Goal: Transaction & Acquisition: Purchase product/service

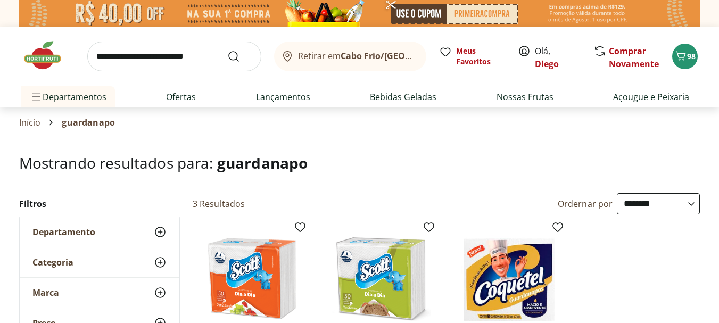
select select "**********"
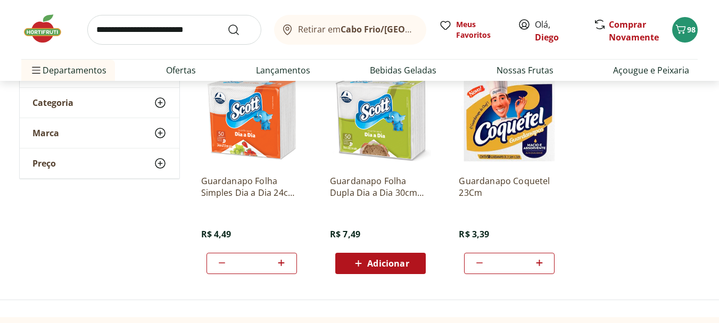
click at [170, 28] on input "search" at bounding box center [174, 30] width 174 height 30
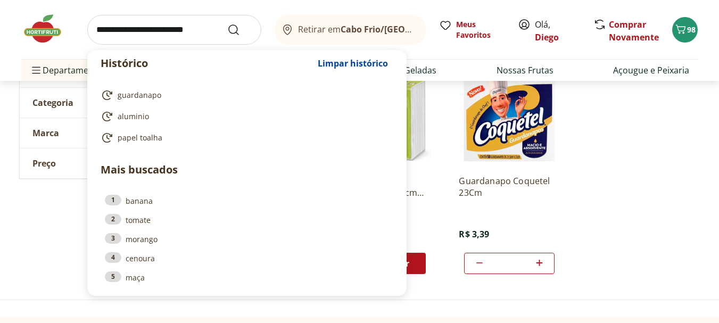
scroll to position [0, 0]
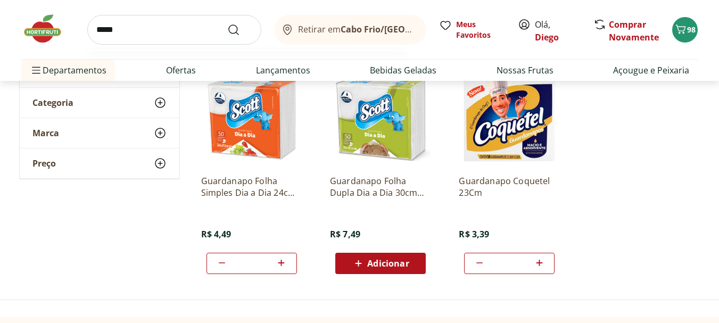
type input "*****"
click at [227, 23] on button "Submit Search" at bounding box center [240, 29] width 26 height 13
type input "*"
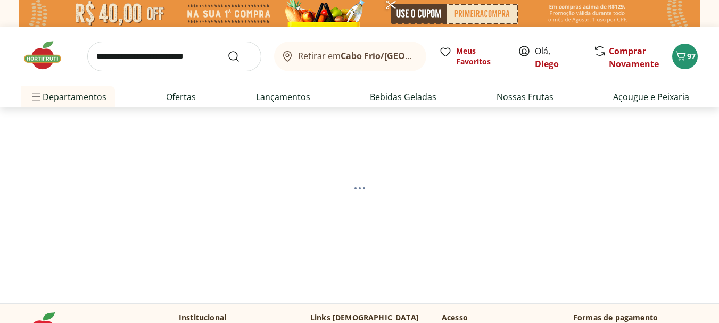
select select "**********"
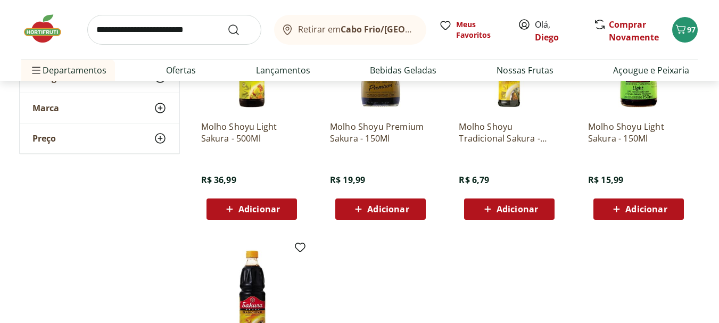
scroll to position [213, 0]
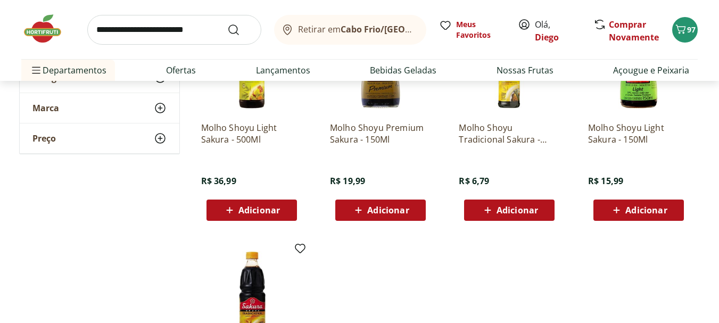
click at [523, 206] on span "Adicionar" at bounding box center [516, 210] width 41 height 9
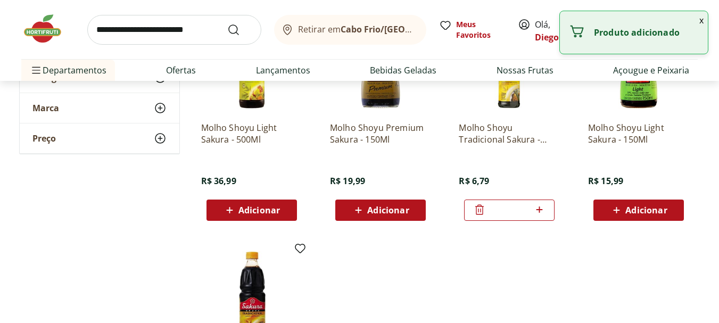
click at [545, 212] on icon at bounding box center [539, 209] width 13 height 13
type input "*"
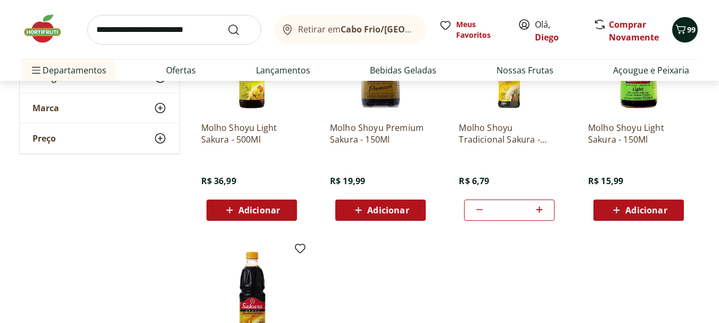
click at [688, 29] on span "99" at bounding box center [691, 29] width 9 height 10
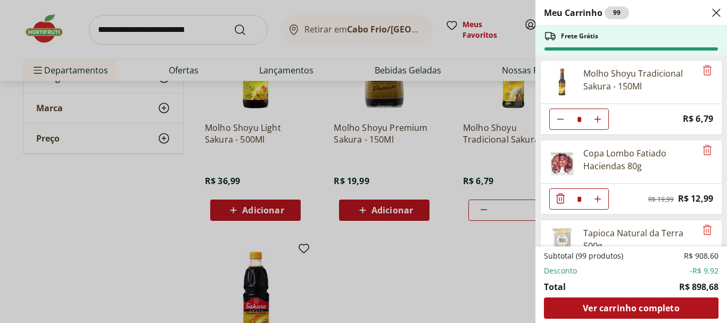
click at [109, 199] on div "Meu Carrinho 99 Frete Grátis Molho Shoyu Tradicional Sakura - 150Ml * Price: R$…" at bounding box center [363, 161] width 727 height 323
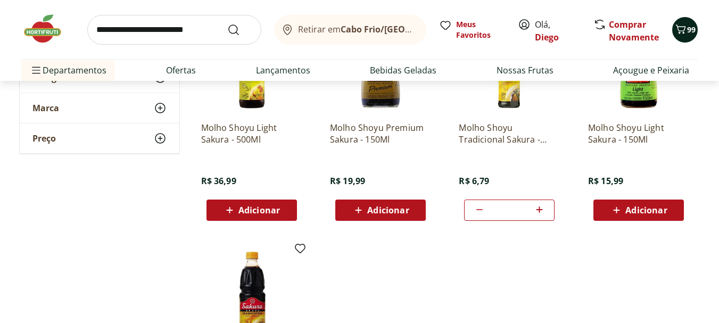
click at [690, 30] on span "99" at bounding box center [691, 29] width 9 height 10
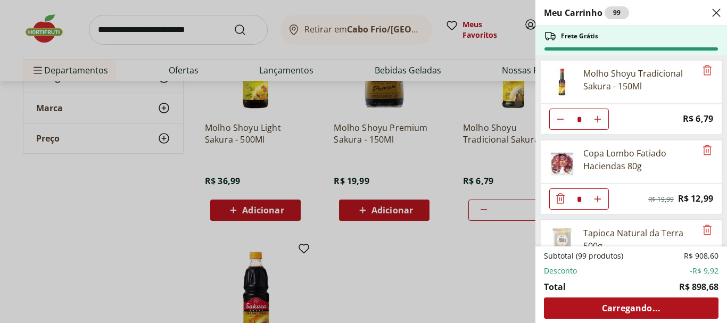
type input "*"
click at [713, 17] on icon "Close" at bounding box center [716, 12] width 13 height 13
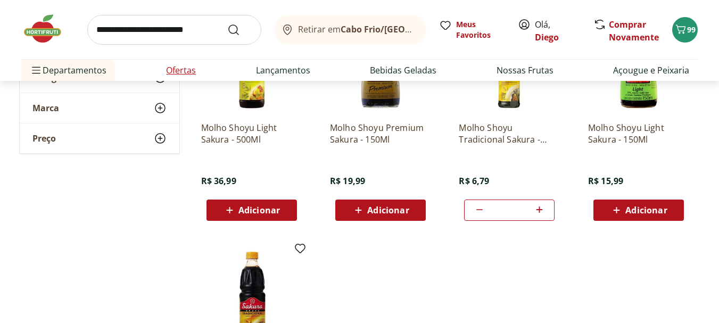
click at [181, 71] on link "Ofertas" at bounding box center [181, 70] width 30 height 13
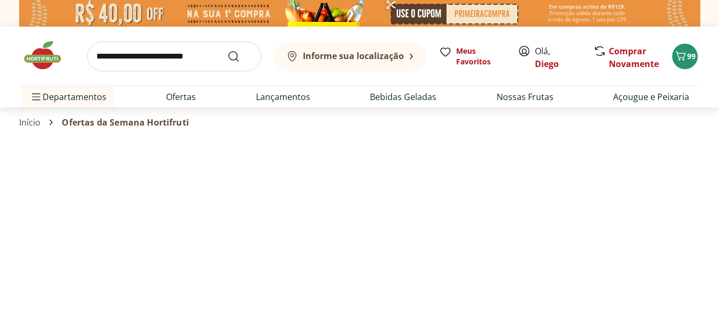
select select "**********"
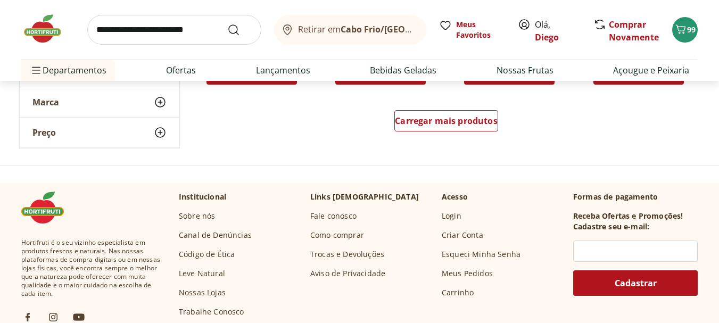
scroll to position [692, 0]
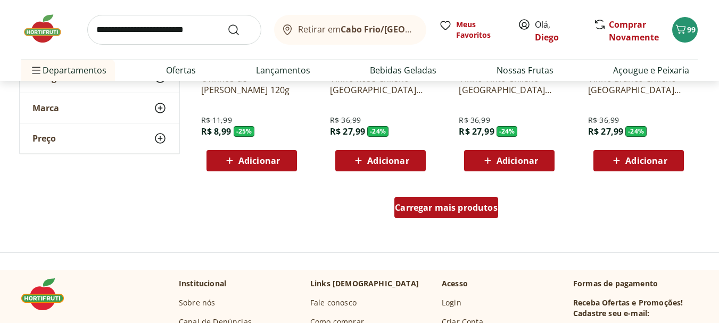
click at [410, 200] on div "Carregar mais produtos" at bounding box center [446, 207] width 104 height 21
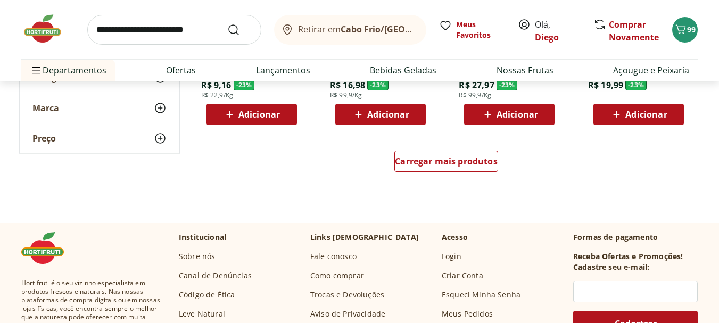
scroll to position [1436, 0]
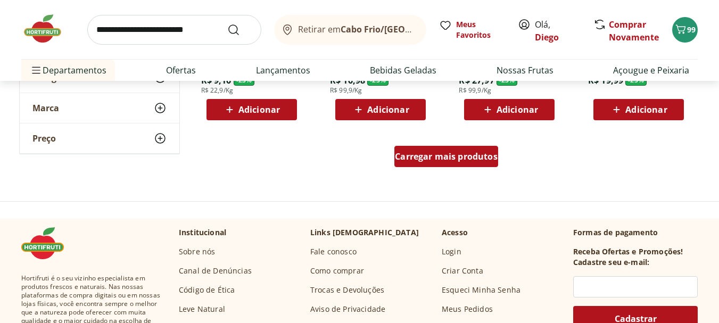
click at [414, 159] on span "Carregar mais produtos" at bounding box center [446, 156] width 103 height 9
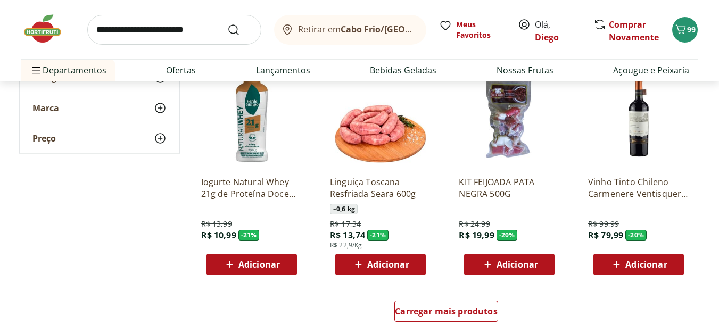
scroll to position [1968, 0]
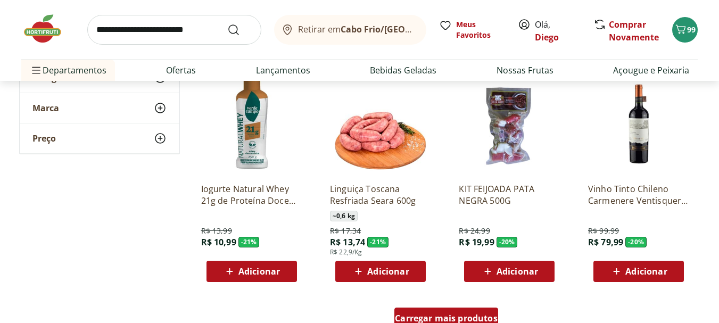
click at [429, 317] on span "Carregar mais produtos" at bounding box center [446, 318] width 103 height 9
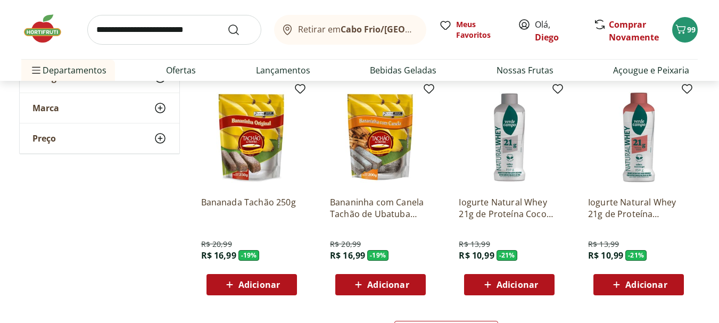
scroll to position [2660, 0]
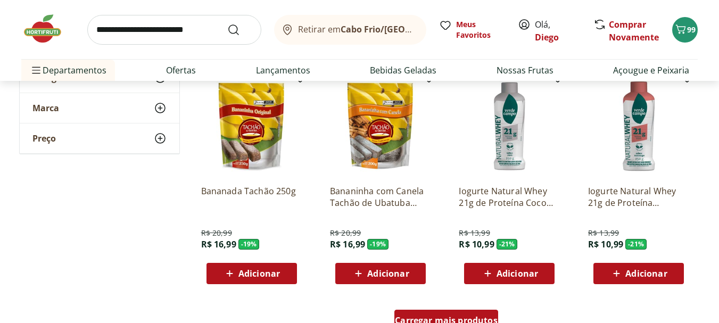
click at [433, 316] on span "Carregar mais produtos" at bounding box center [446, 320] width 103 height 9
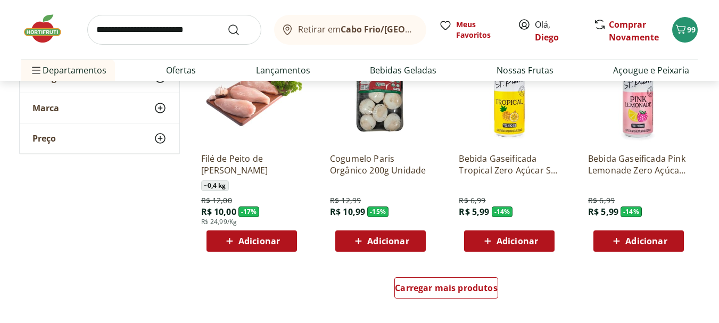
scroll to position [3405, 0]
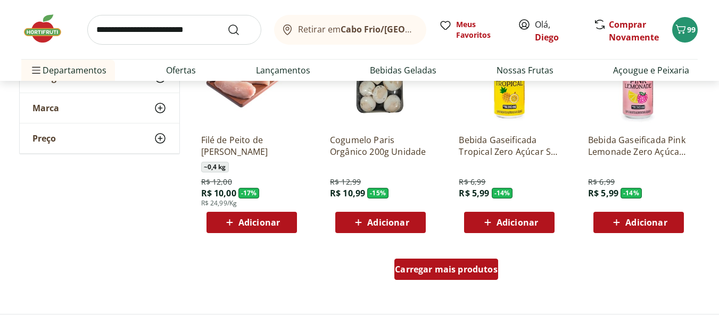
click at [443, 267] on span "Carregar mais produtos" at bounding box center [446, 269] width 103 height 9
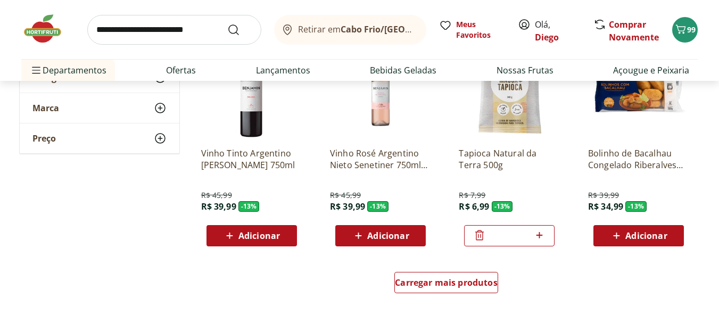
scroll to position [4149, 0]
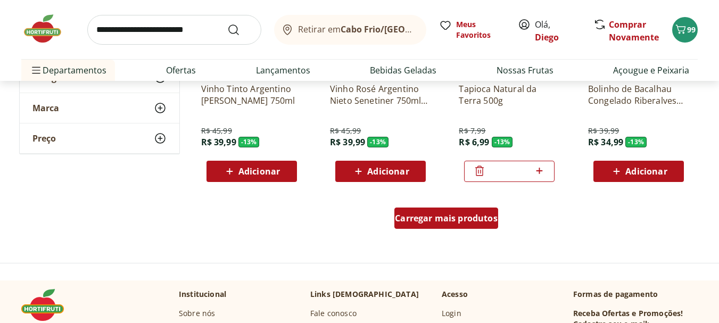
click at [427, 220] on span "Carregar mais produtos" at bounding box center [446, 218] width 103 height 9
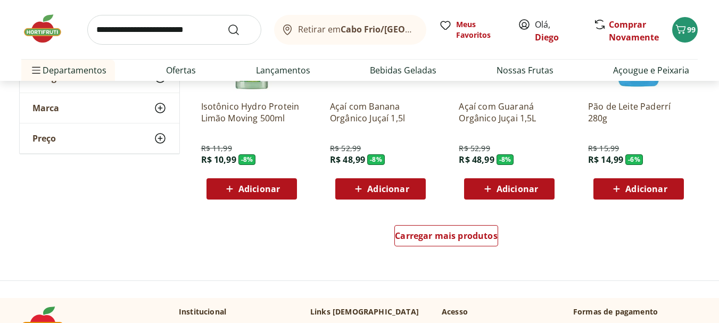
scroll to position [4841, 0]
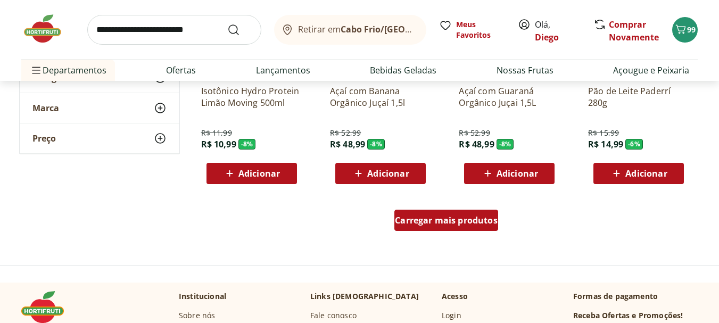
click at [433, 218] on span "Carregar mais produtos" at bounding box center [446, 220] width 103 height 9
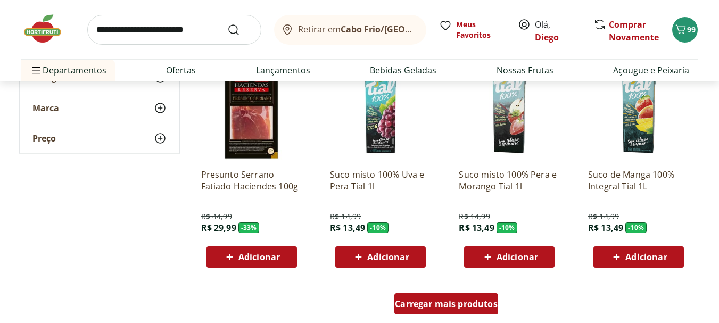
scroll to position [5586, 0]
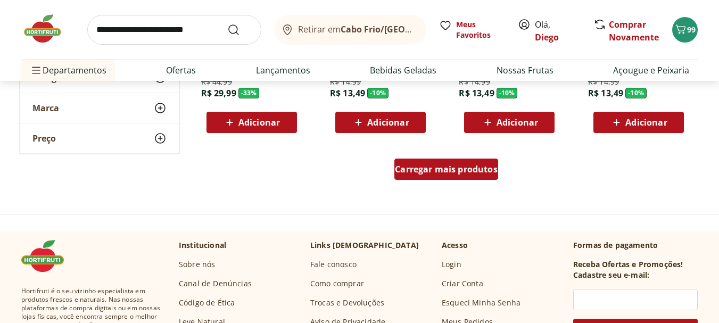
click at [459, 177] on div "Carregar mais produtos" at bounding box center [446, 169] width 104 height 21
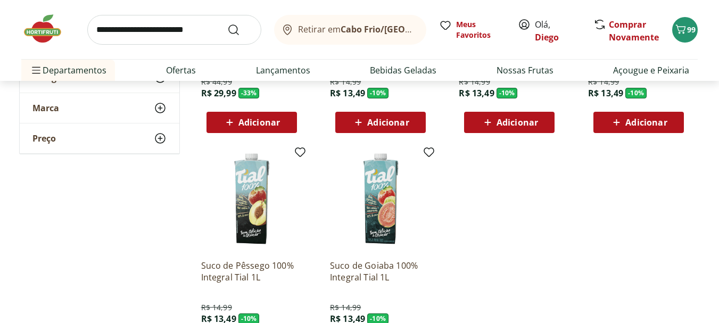
click at [51, 28] on img at bounding box center [47, 29] width 53 height 32
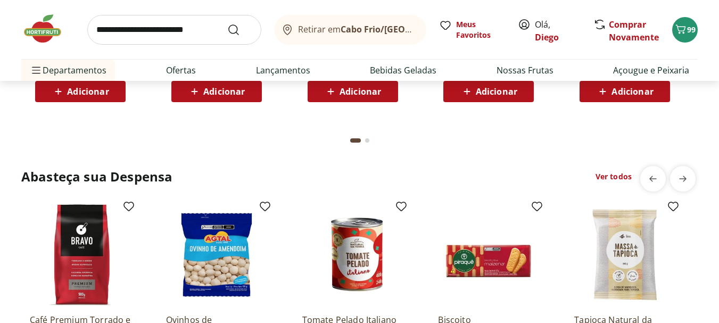
scroll to position [1383, 0]
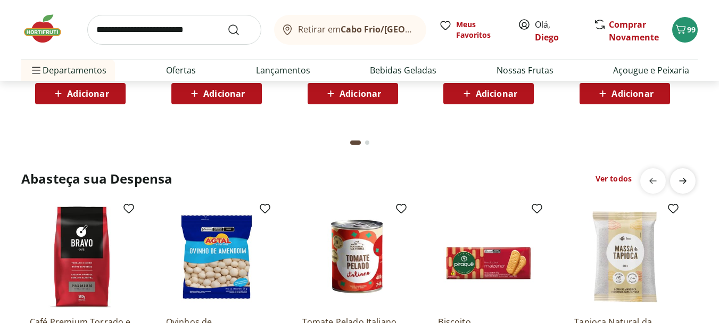
click at [690, 182] on span "next" at bounding box center [682, 180] width 21 height 21
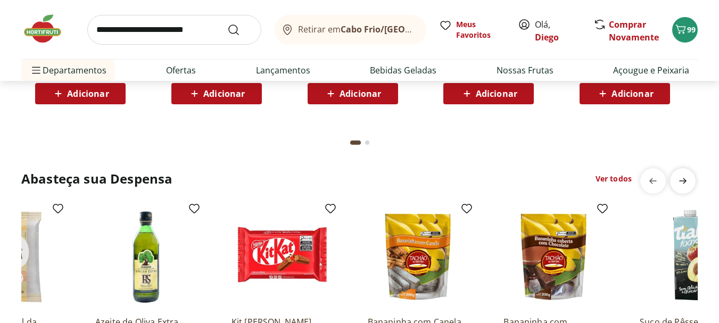
scroll to position [0, 680]
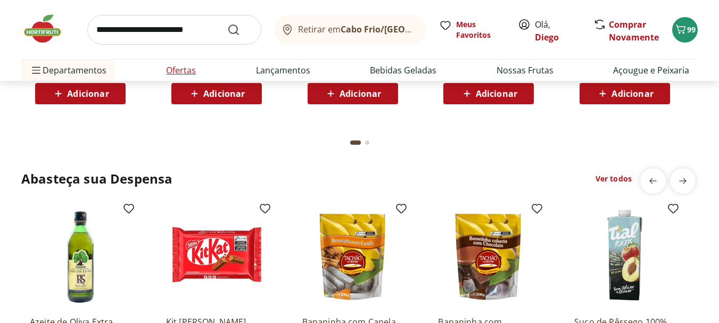
click at [195, 70] on link "Ofertas" at bounding box center [181, 70] width 30 height 13
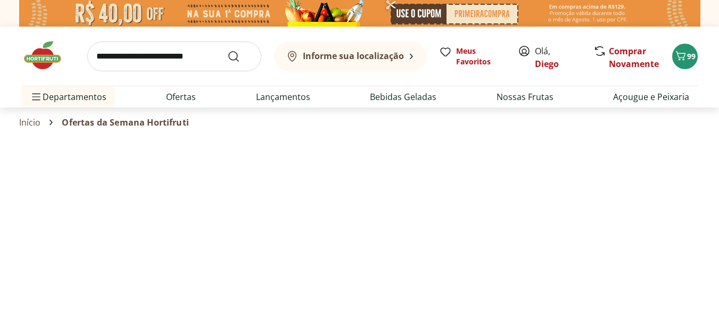
select select "**********"
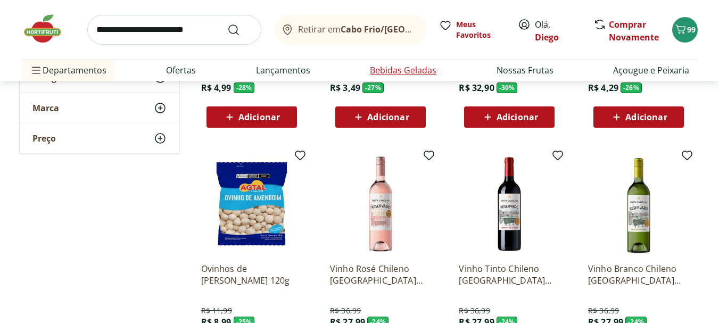
scroll to position [532, 0]
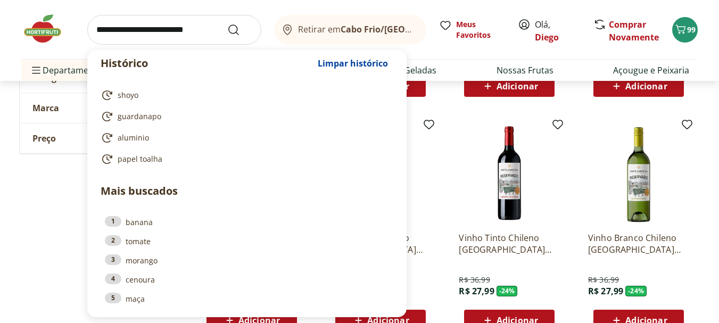
click at [193, 27] on input "search" at bounding box center [174, 30] width 174 height 30
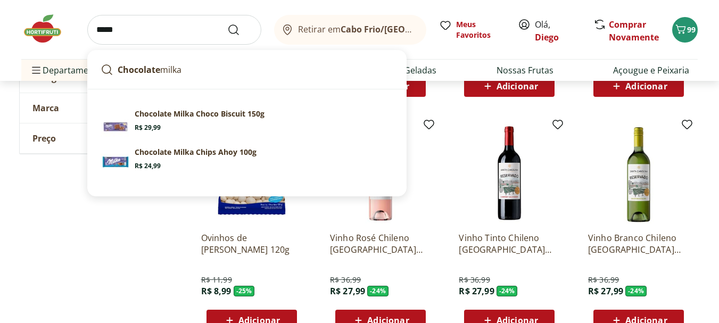
type input "*****"
click at [227, 23] on button "Submit Search" at bounding box center [240, 29] width 26 height 13
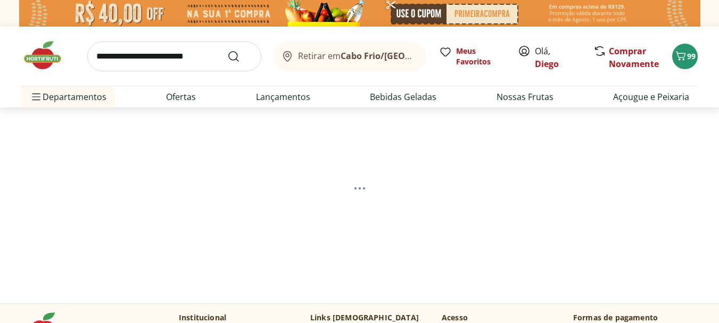
select select "**********"
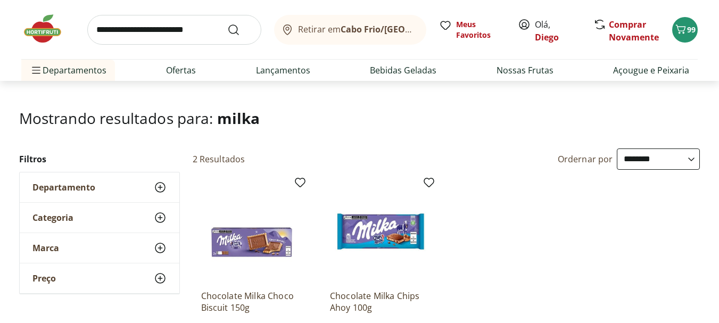
scroll to position [106, 0]
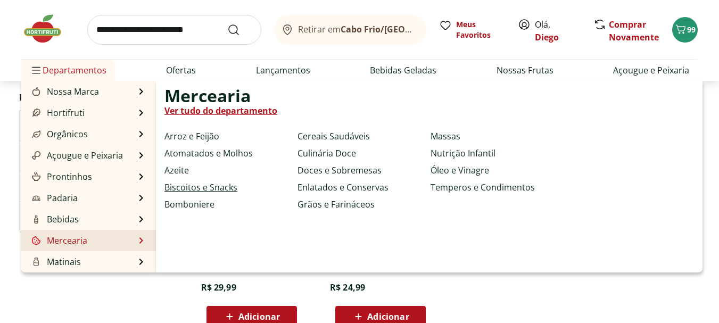
click at [210, 185] on link "Biscoitos e Snacks" at bounding box center [200, 187] width 73 height 13
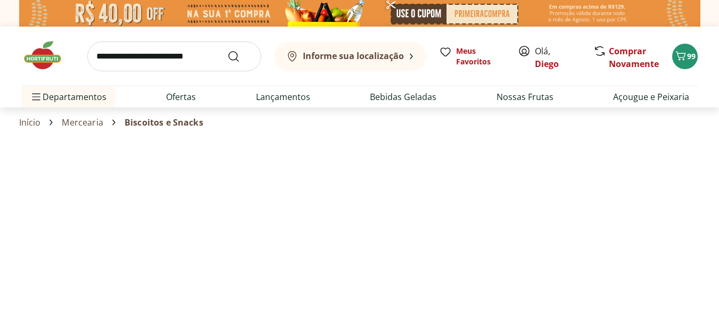
select select "**********"
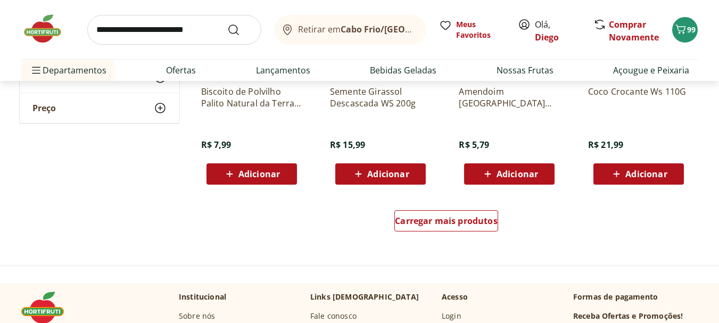
scroll to position [745, 0]
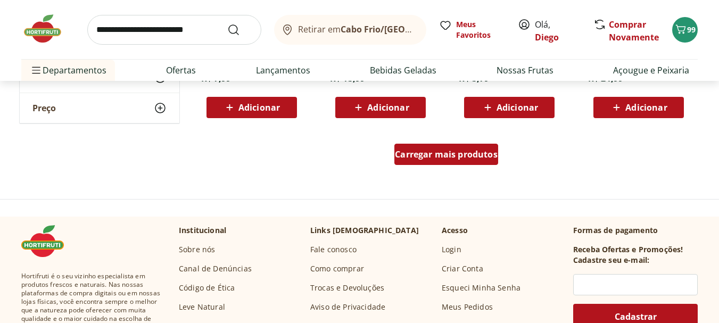
click at [487, 154] on span "Carregar mais produtos" at bounding box center [446, 154] width 103 height 9
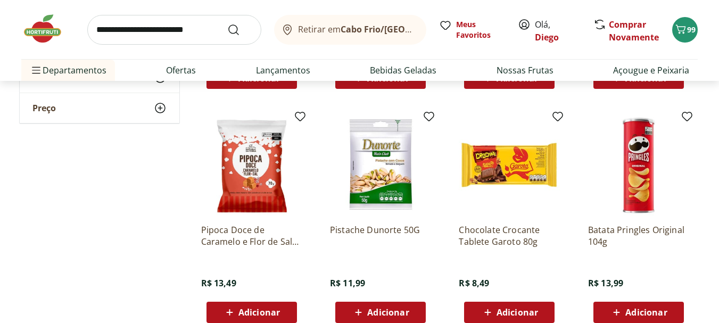
scroll to position [1277, 0]
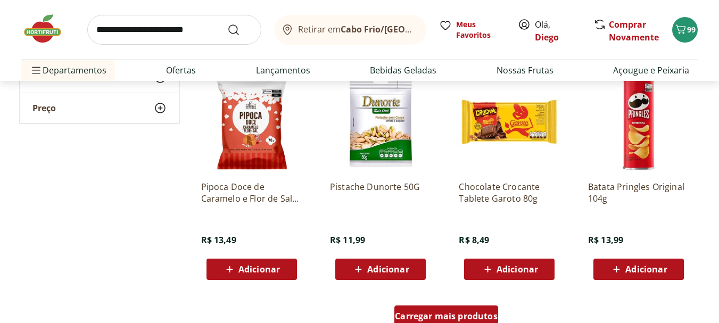
click at [481, 315] on span "Carregar mais produtos" at bounding box center [446, 316] width 103 height 9
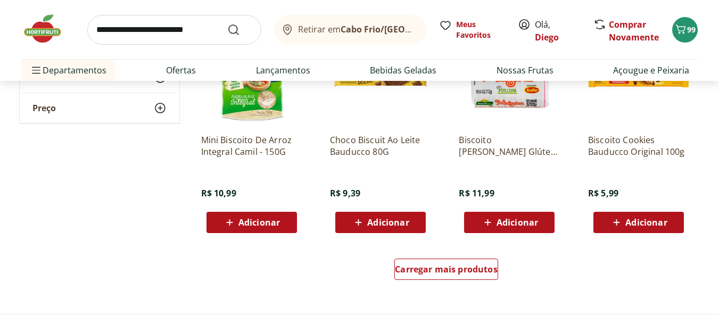
scroll to position [2022, 0]
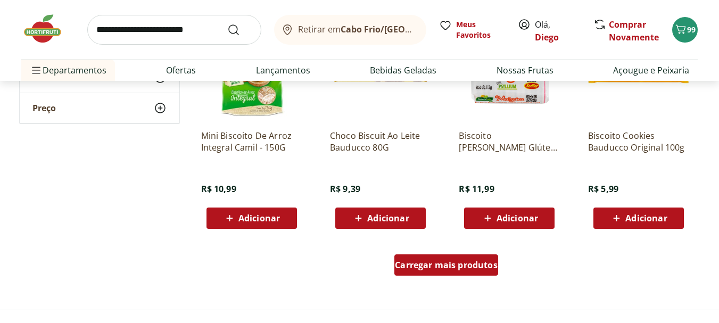
click at [439, 261] on span "Carregar mais produtos" at bounding box center [446, 265] width 103 height 9
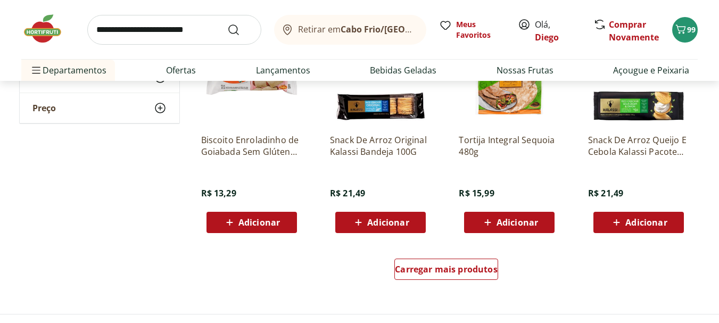
scroll to position [2766, 0]
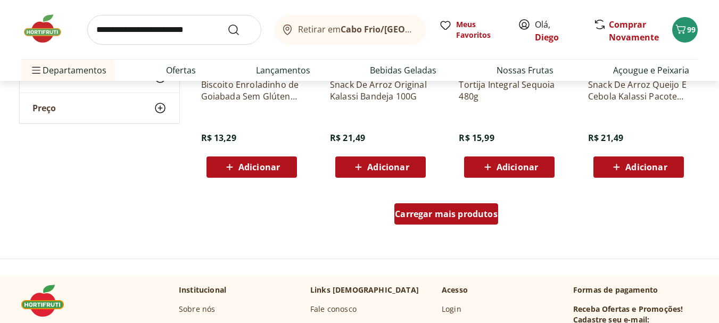
click at [463, 220] on div "Carregar mais produtos" at bounding box center [446, 213] width 104 height 21
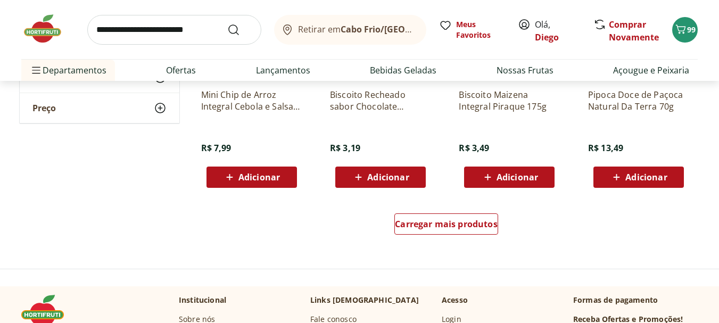
scroll to position [3458, 0]
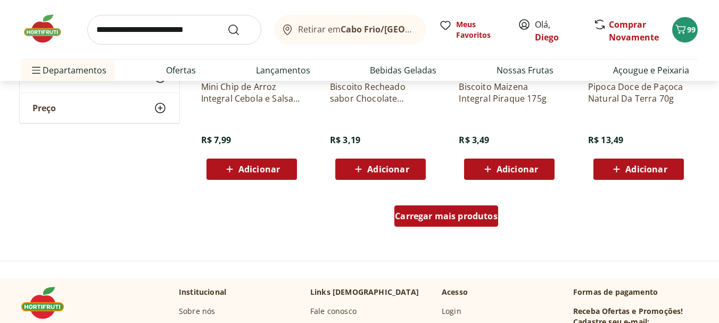
click at [487, 217] on span "Carregar mais produtos" at bounding box center [446, 216] width 103 height 9
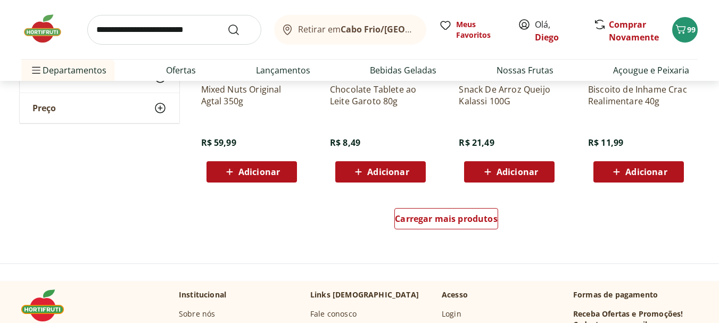
scroll to position [4149, 0]
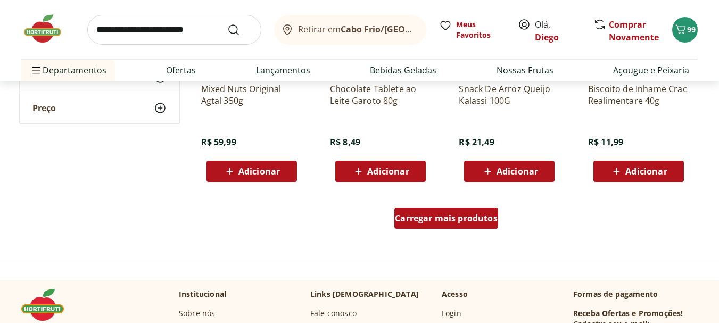
click at [445, 214] on span "Carregar mais produtos" at bounding box center [446, 218] width 103 height 9
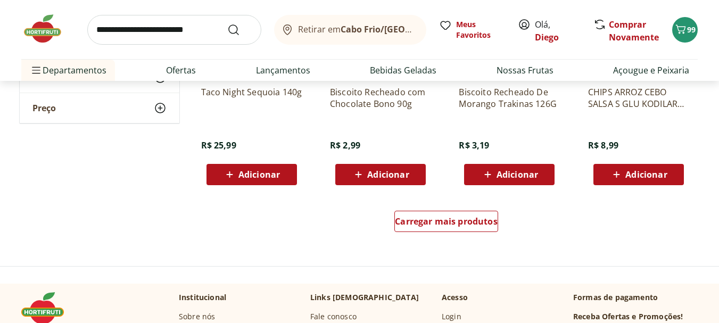
scroll to position [4841, 0]
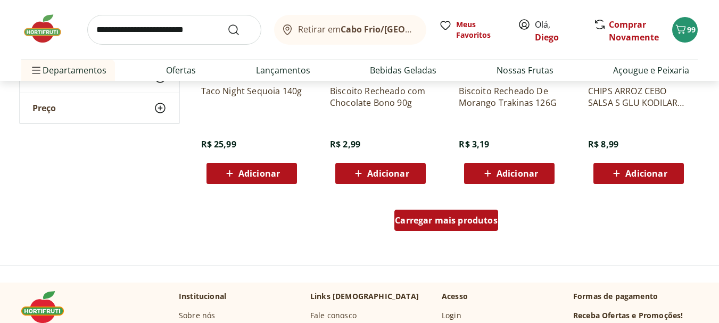
click at [480, 221] on span "Carregar mais produtos" at bounding box center [446, 220] width 103 height 9
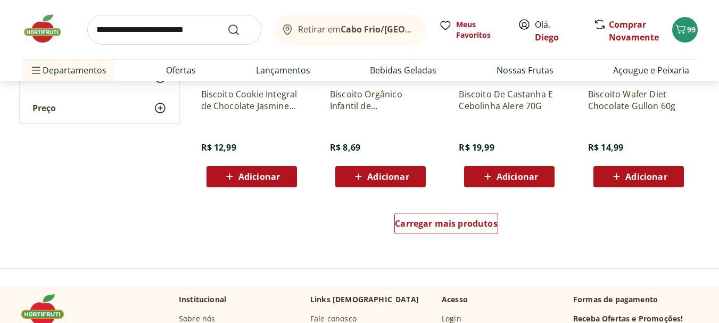
scroll to position [5533, 0]
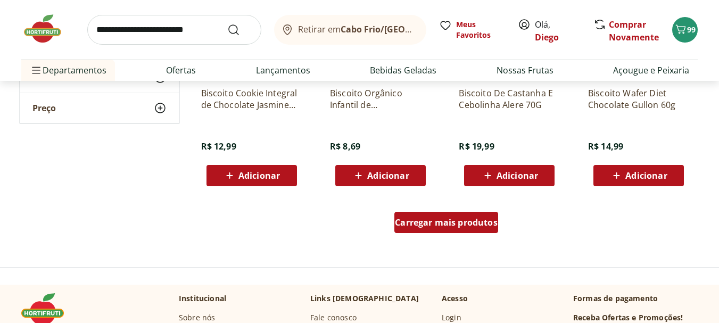
click at [457, 219] on span "Carregar mais produtos" at bounding box center [446, 222] width 103 height 9
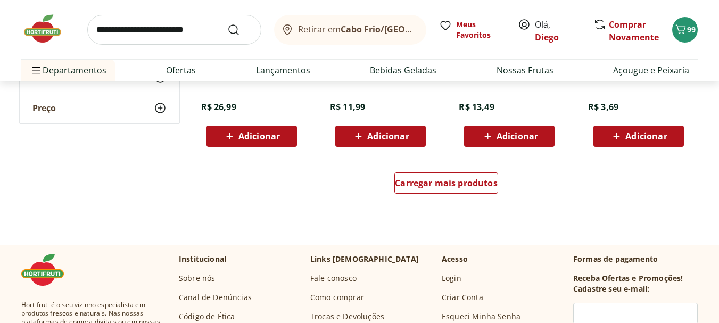
scroll to position [6277, 0]
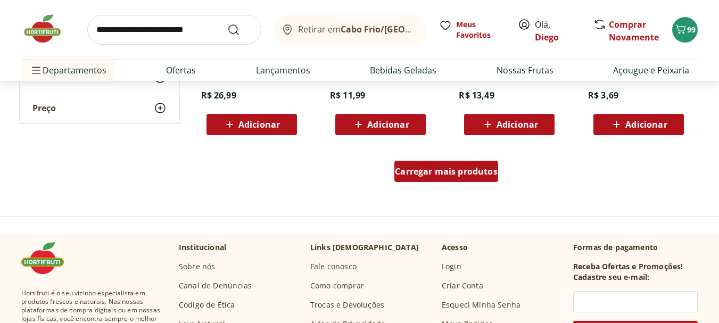
click at [434, 175] on span "Carregar mais produtos" at bounding box center [446, 171] width 103 height 9
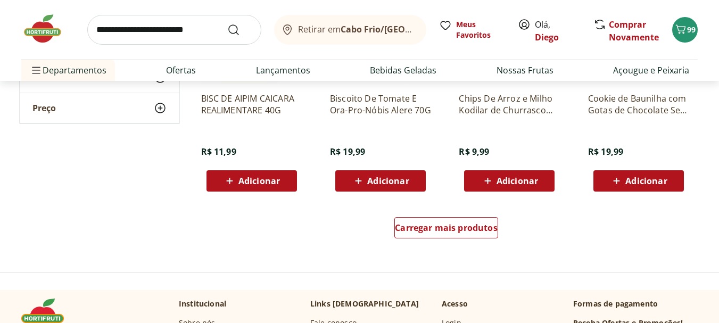
scroll to position [6916, 0]
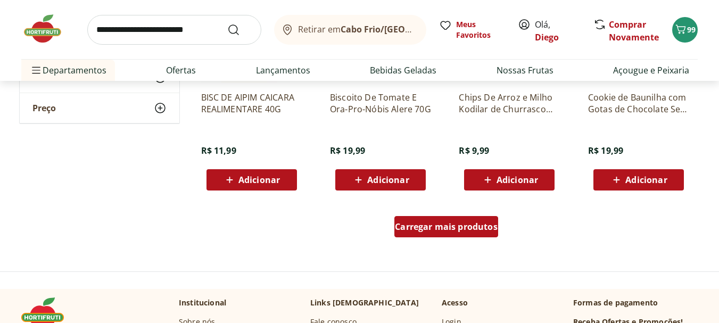
click at [471, 234] on div "Carregar mais produtos" at bounding box center [446, 226] width 104 height 21
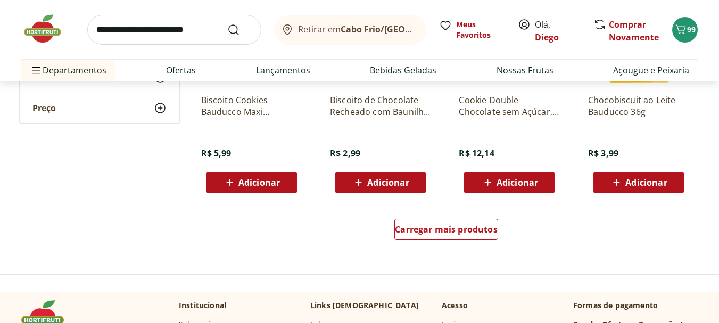
scroll to position [7607, 0]
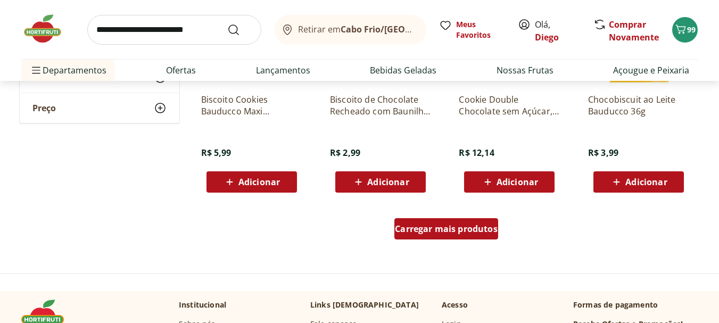
click at [429, 233] on span "Carregar mais produtos" at bounding box center [446, 228] width 103 height 9
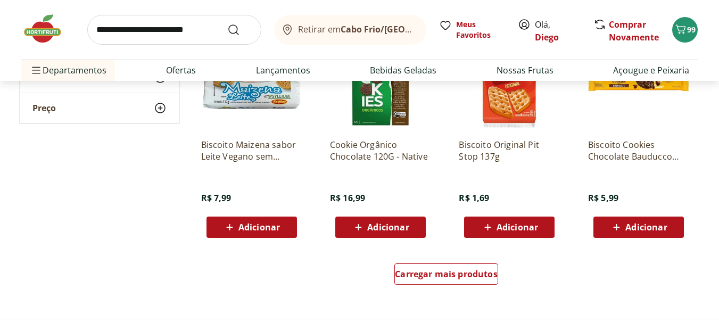
scroll to position [8299, 0]
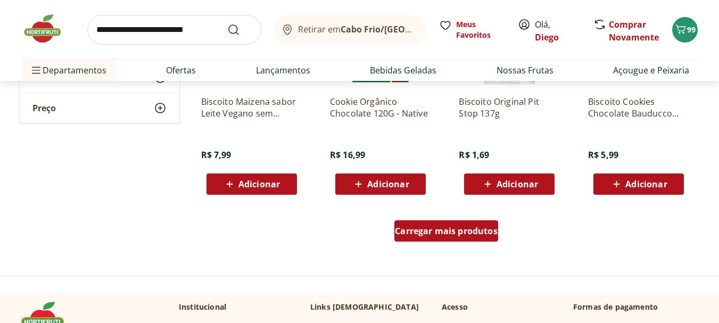
click at [473, 228] on span "Carregar mais produtos" at bounding box center [446, 231] width 103 height 9
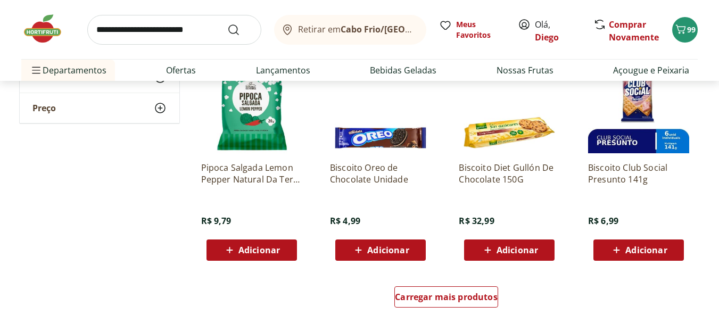
scroll to position [8937, 0]
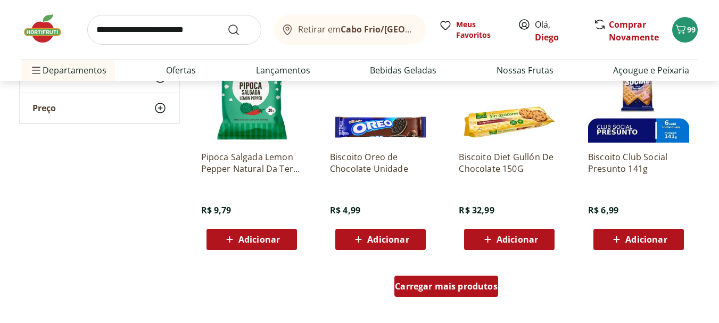
click at [441, 282] on span "Carregar mais produtos" at bounding box center [446, 286] width 103 height 9
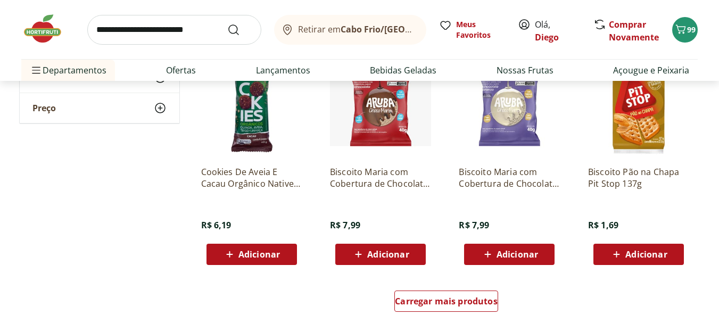
scroll to position [9682, 0]
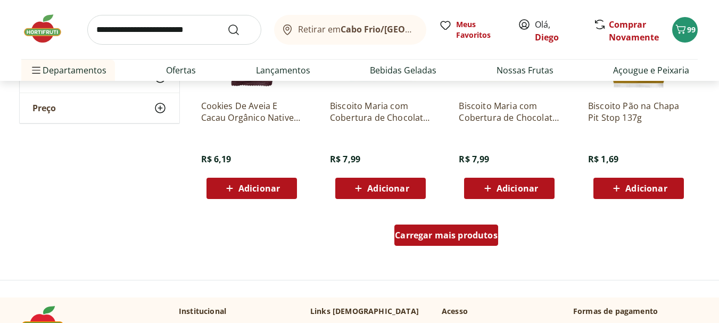
click at [464, 238] on span "Carregar mais produtos" at bounding box center [446, 235] width 103 height 9
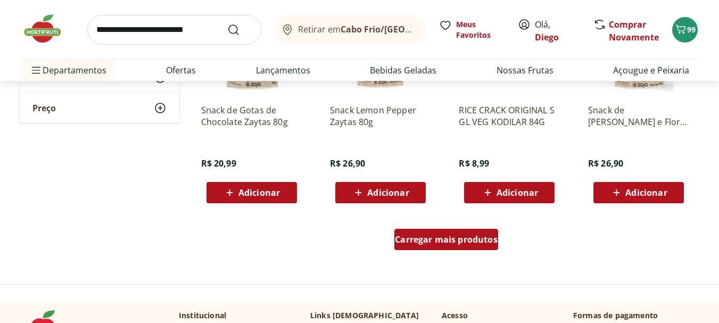
scroll to position [10374, 0]
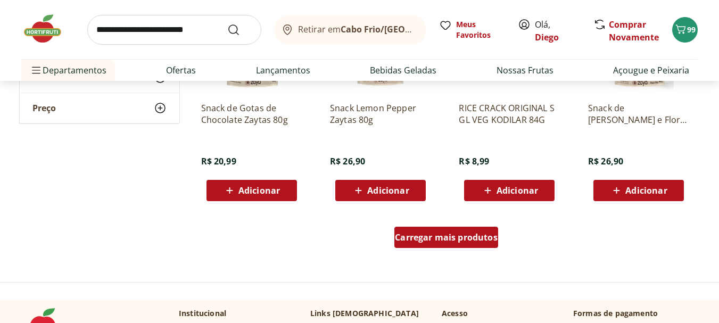
click at [455, 245] on div "Carregar mais produtos" at bounding box center [446, 237] width 104 height 21
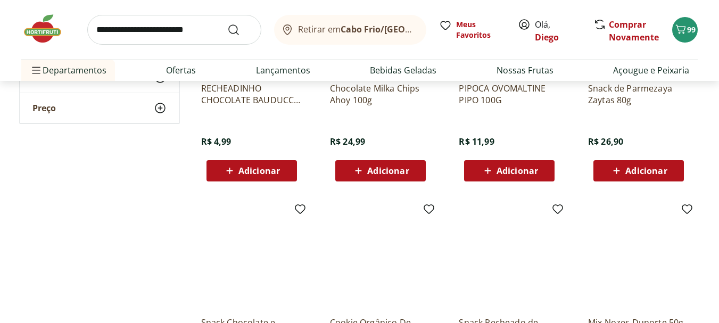
scroll to position [9097, 0]
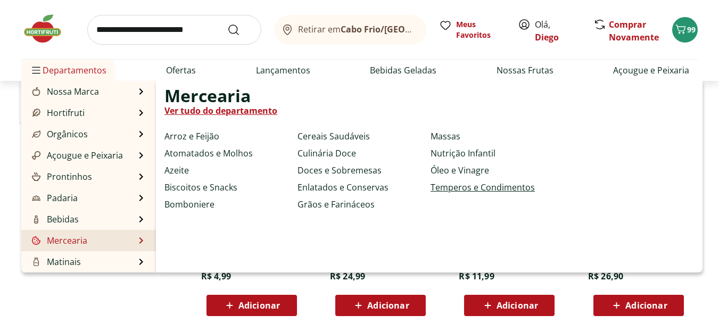
click at [440, 189] on link "Temperos e Condimentos" at bounding box center [482, 187] width 104 height 13
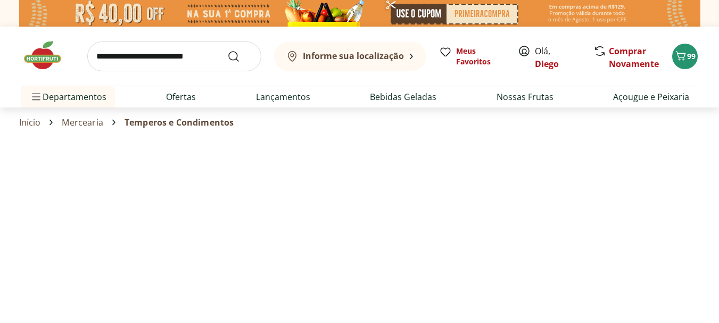
select select "**********"
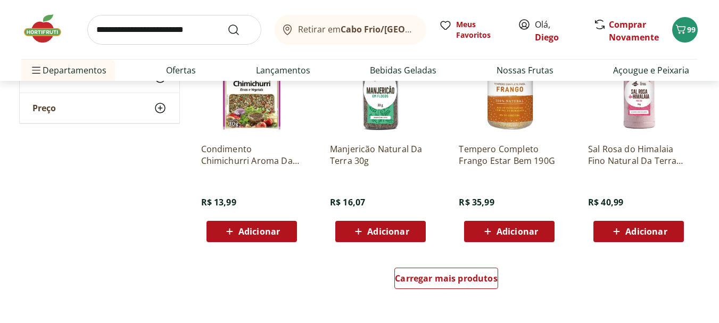
scroll to position [692, 0]
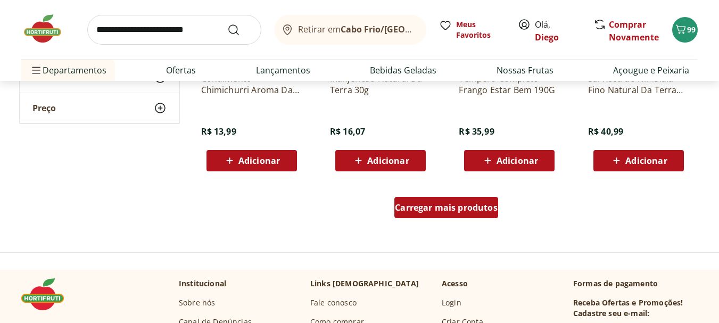
click at [465, 207] on span "Carregar mais produtos" at bounding box center [446, 207] width 103 height 9
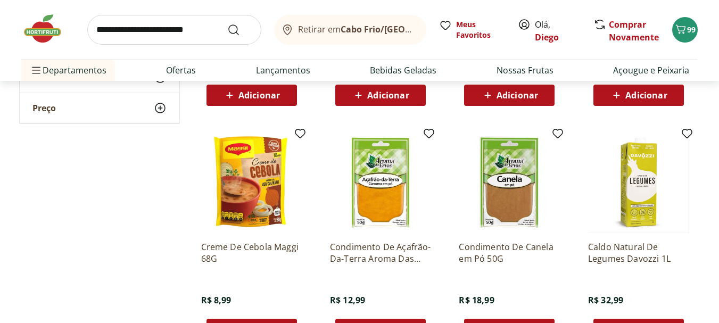
scroll to position [1277, 0]
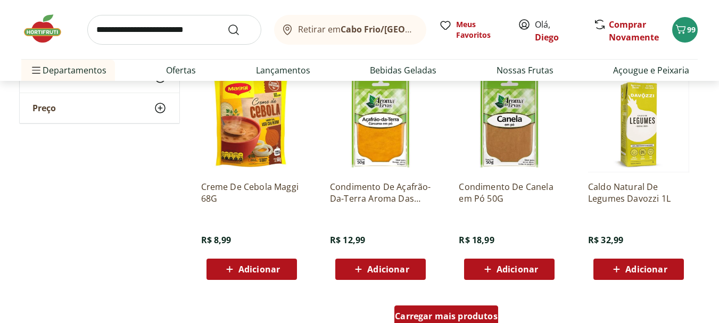
click at [446, 317] on span "Carregar mais produtos" at bounding box center [446, 316] width 103 height 9
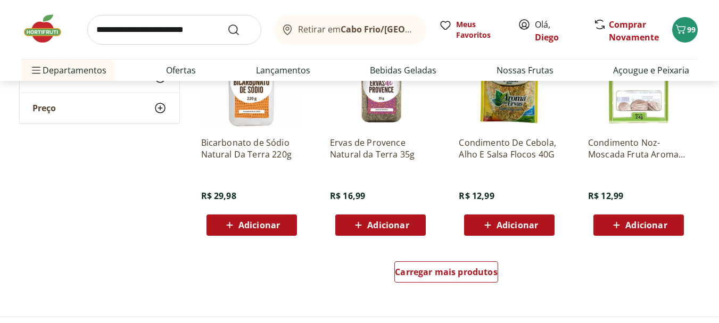
scroll to position [2022, 0]
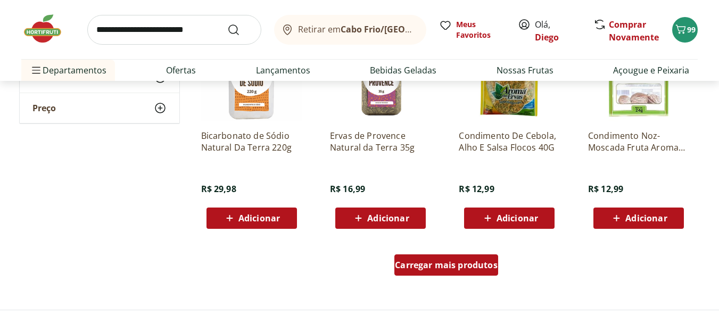
click at [476, 272] on div "Carregar mais produtos" at bounding box center [446, 264] width 104 height 21
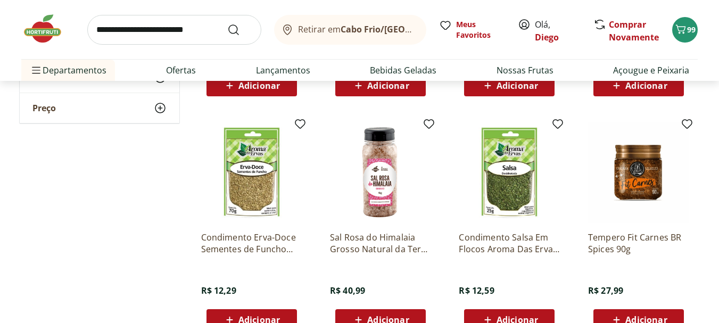
scroll to position [2660, 0]
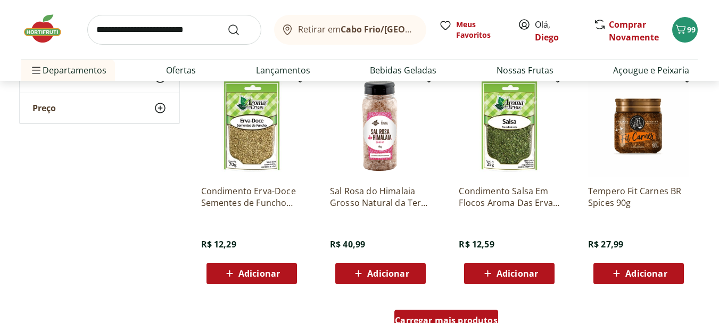
click at [470, 320] on span "Carregar mais produtos" at bounding box center [446, 320] width 103 height 9
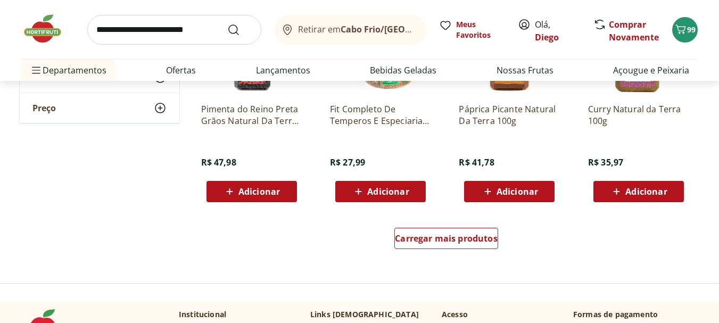
scroll to position [3458, 0]
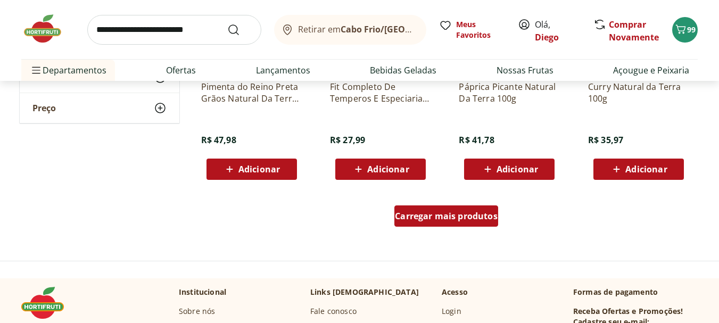
click at [477, 218] on span "Carregar mais produtos" at bounding box center [446, 216] width 103 height 9
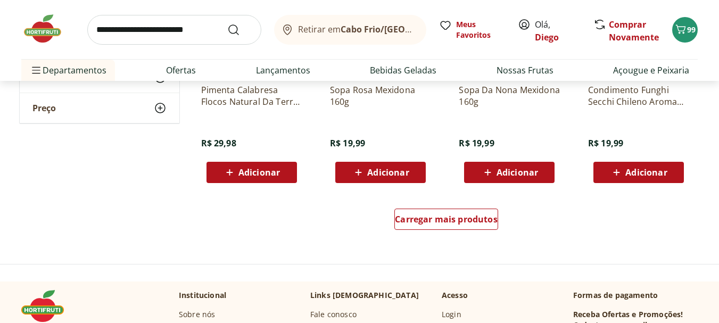
scroll to position [4149, 0]
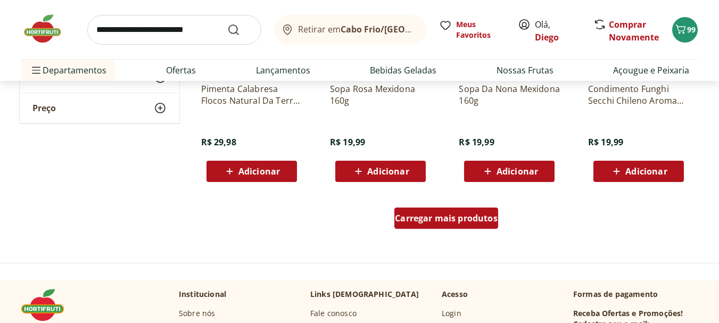
click at [482, 222] on span "Carregar mais produtos" at bounding box center [446, 218] width 103 height 9
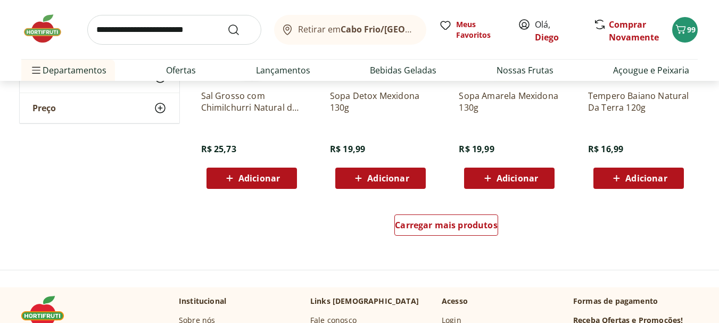
scroll to position [4841, 0]
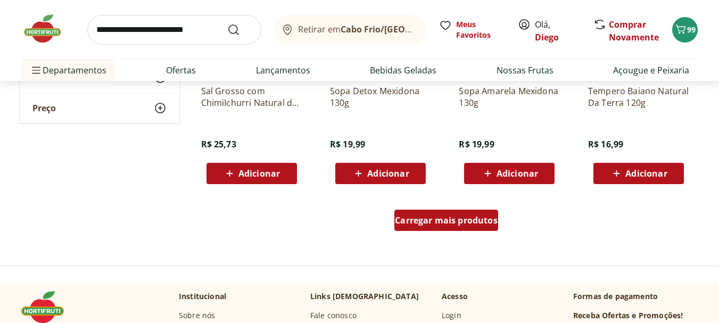
click at [488, 224] on span "Carregar mais produtos" at bounding box center [446, 220] width 103 height 9
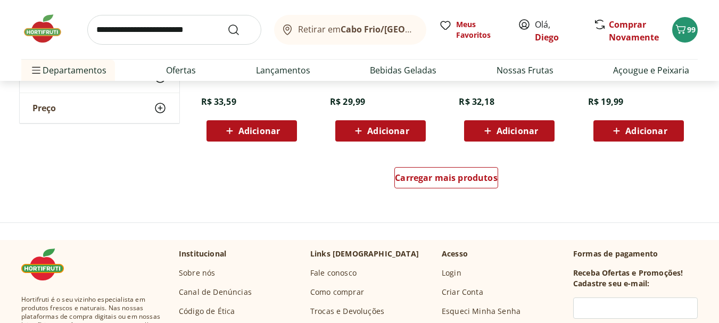
scroll to position [5586, 0]
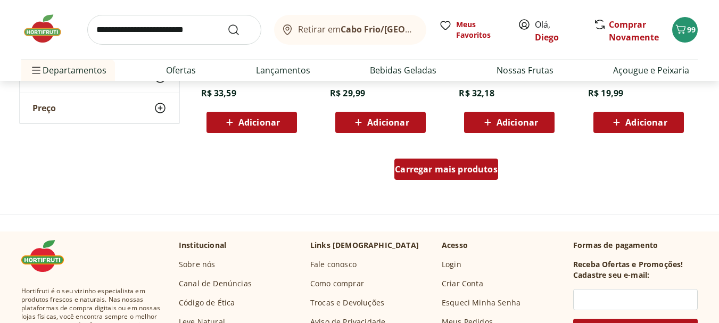
click at [473, 175] on div "Carregar mais produtos" at bounding box center [446, 169] width 104 height 21
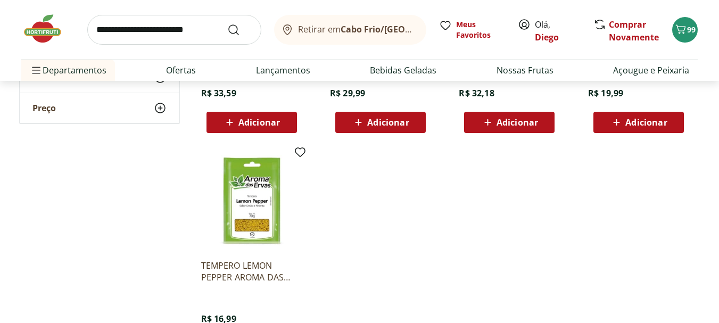
scroll to position [5639, 0]
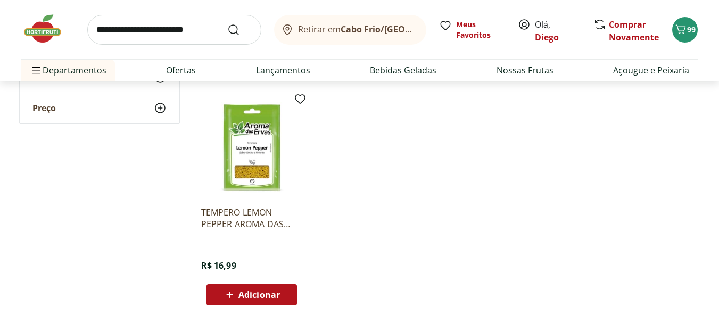
click at [253, 296] on span "Adicionar" at bounding box center [258, 294] width 41 height 9
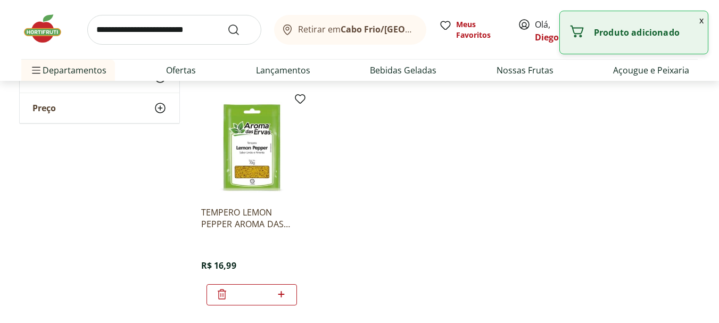
click at [703, 20] on button "x" at bounding box center [701, 20] width 13 height 18
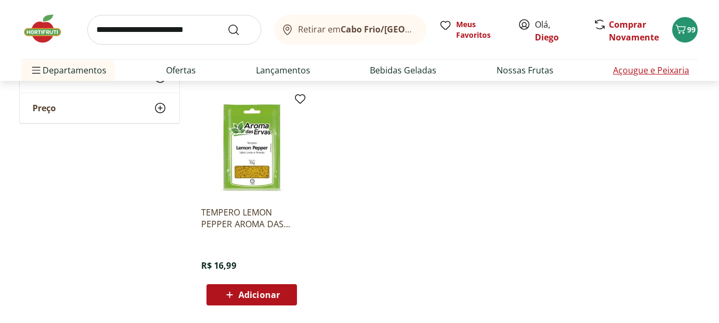
click at [627, 62] on li "Açougue e Peixaria" at bounding box center [650, 70] width 93 height 21
click at [627, 70] on link "Açougue e Peixaria" at bounding box center [651, 70] width 76 height 13
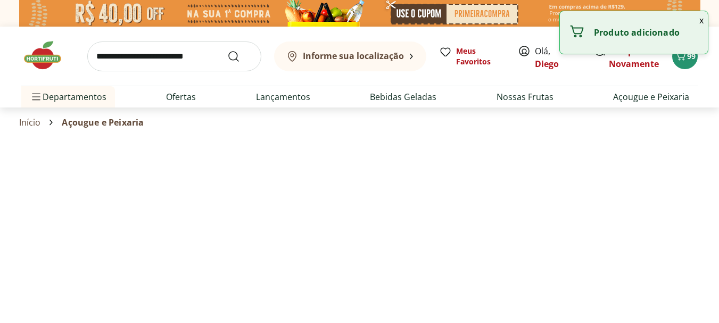
select select "**********"
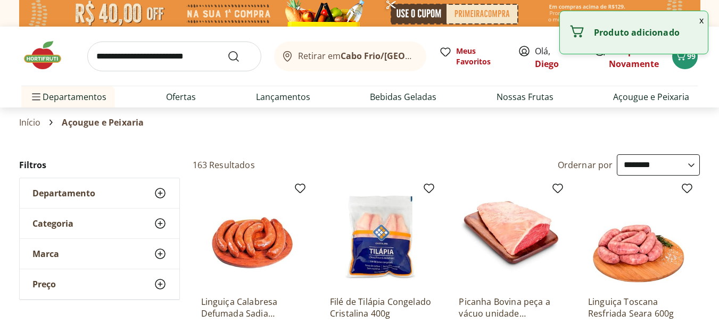
scroll to position [130, 0]
select select "**********"
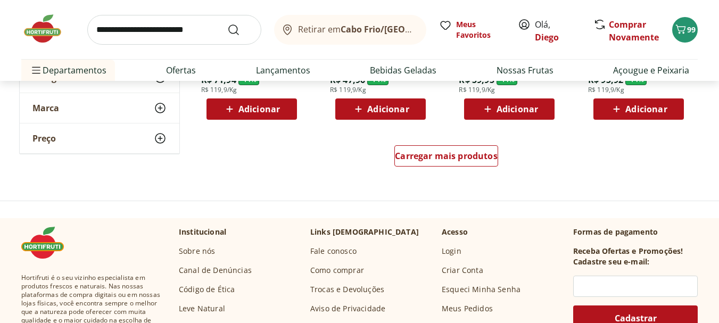
scroll to position [745, 0]
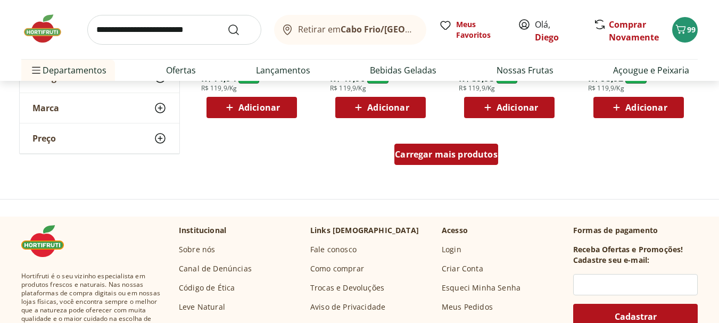
click at [476, 162] on div "Carregar mais produtos" at bounding box center [446, 154] width 104 height 21
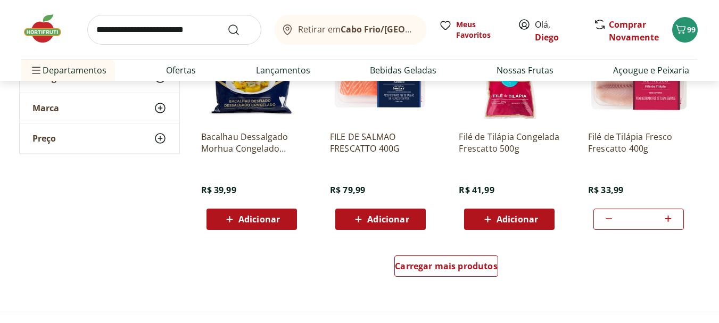
scroll to position [1330, 0]
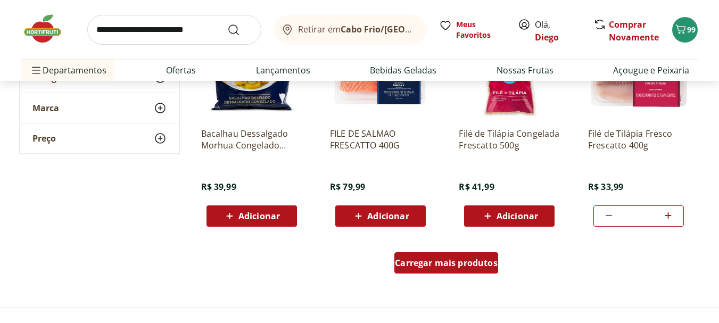
click at [419, 256] on div "Carregar mais produtos" at bounding box center [446, 262] width 104 height 21
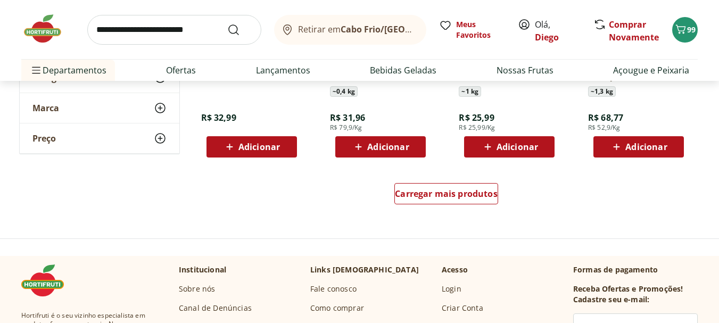
scroll to position [2128, 0]
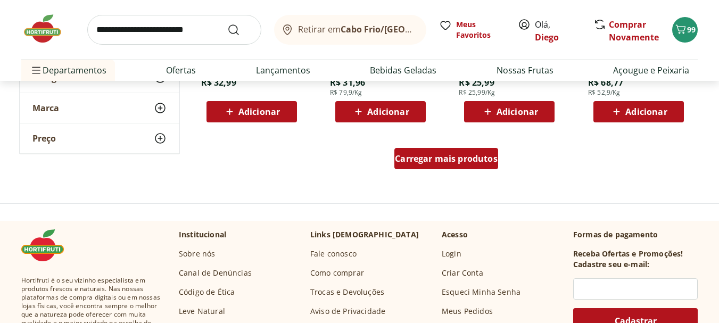
click at [406, 150] on div "Carregar mais produtos" at bounding box center [446, 158] width 104 height 21
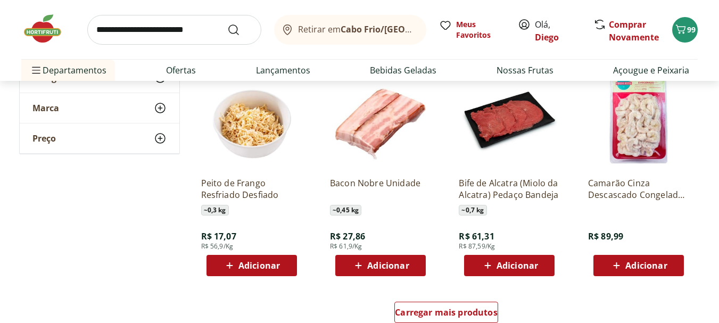
scroll to position [2819, 0]
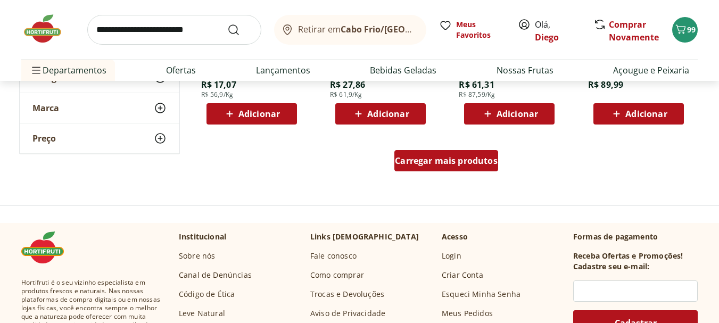
click at [444, 162] on span "Carregar mais produtos" at bounding box center [446, 160] width 103 height 9
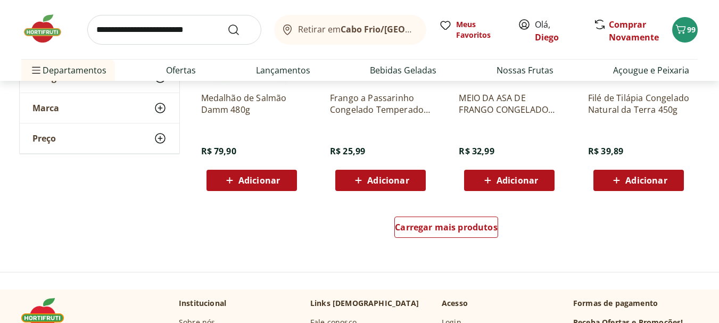
scroll to position [3458, 0]
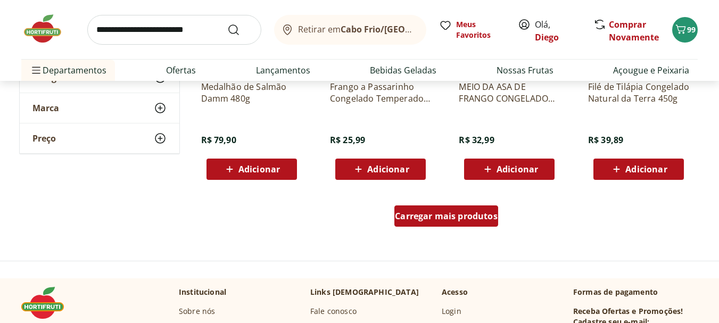
click at [425, 212] on span "Carregar mais produtos" at bounding box center [446, 216] width 103 height 9
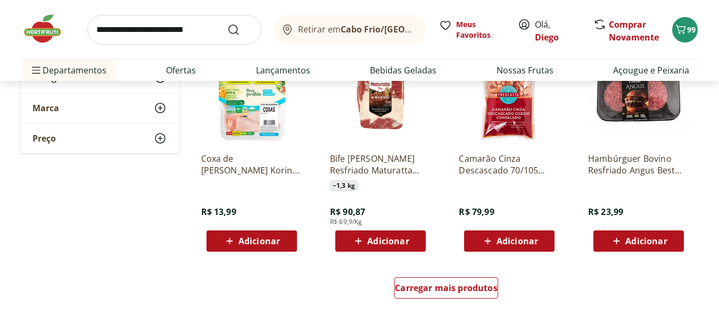
scroll to position [4256, 0]
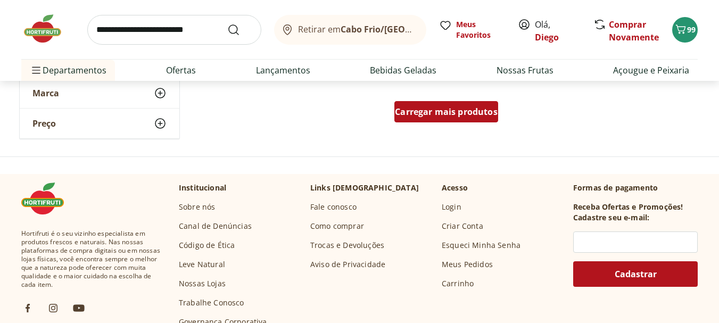
click at [476, 116] on span "Carregar mais produtos" at bounding box center [446, 111] width 103 height 9
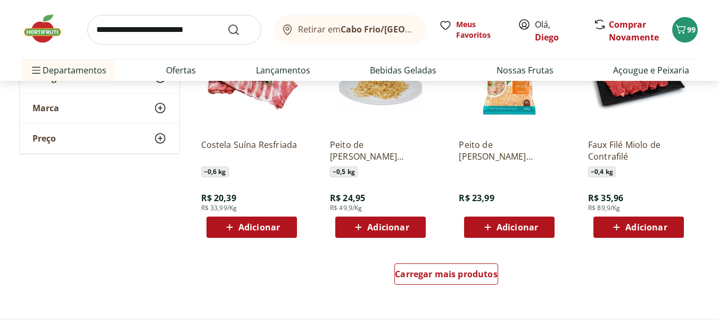
scroll to position [4788, 0]
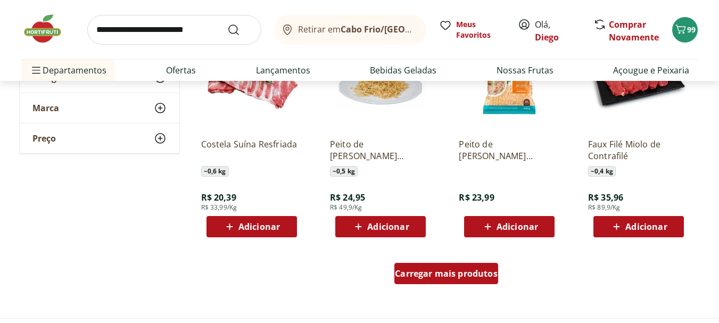
click at [467, 272] on span "Carregar mais produtos" at bounding box center [446, 273] width 103 height 9
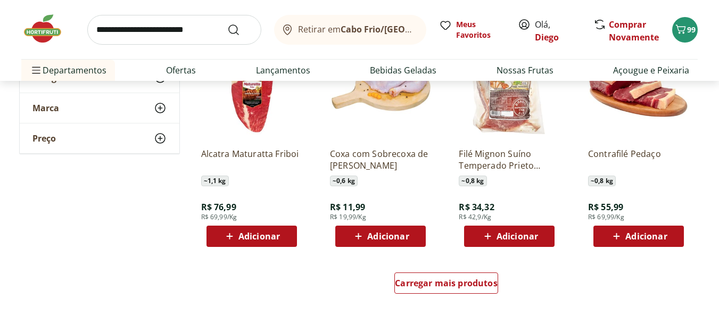
scroll to position [5533, 0]
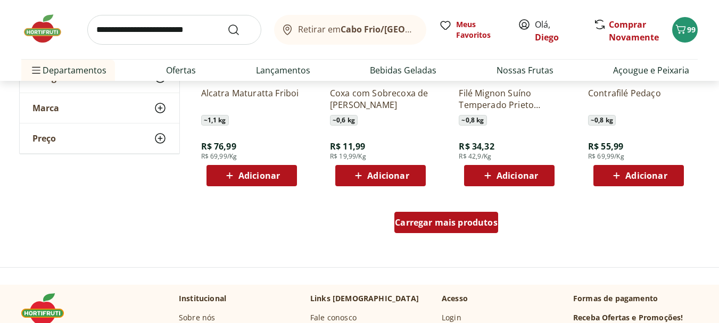
click at [440, 218] on span "Carregar mais produtos" at bounding box center [446, 222] width 103 height 9
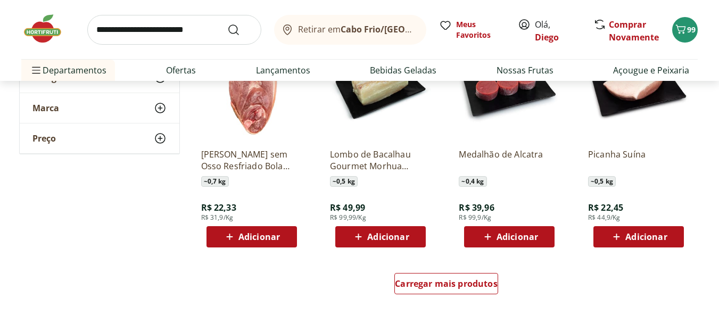
scroll to position [6171, 0]
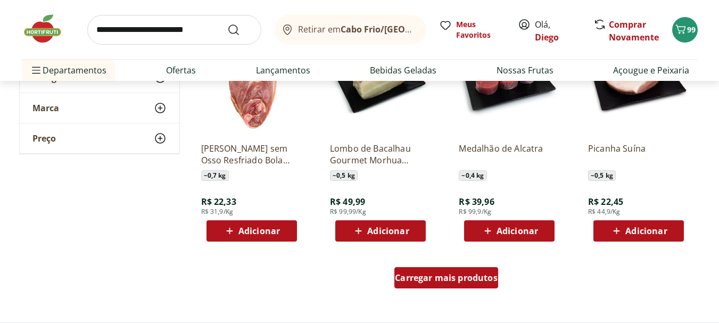
click at [411, 274] on span "Carregar mais produtos" at bounding box center [446, 277] width 103 height 9
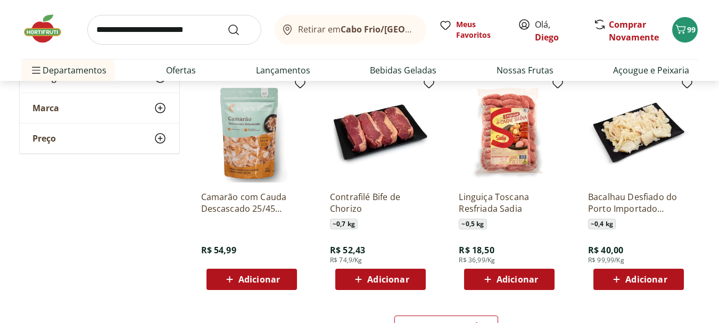
scroll to position [6863, 0]
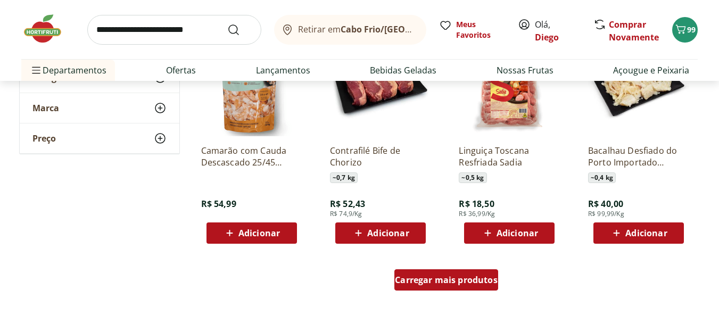
click at [455, 282] on span "Carregar mais produtos" at bounding box center [446, 280] width 103 height 9
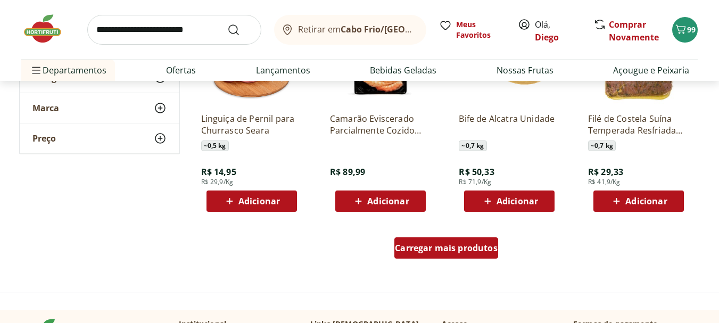
scroll to position [7607, 0]
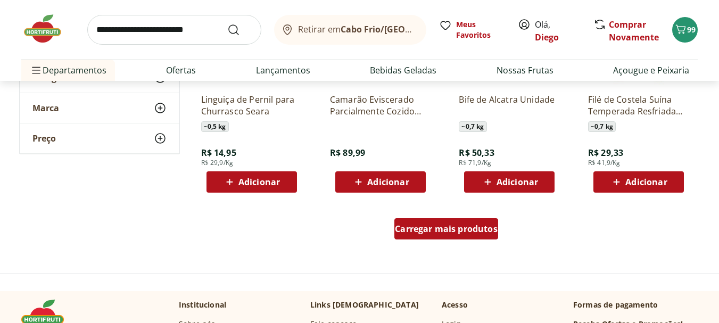
click at [439, 231] on span "Carregar mais produtos" at bounding box center [446, 228] width 103 height 9
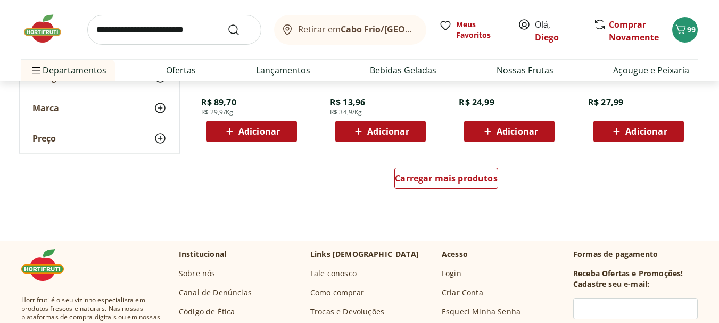
scroll to position [8352, 0]
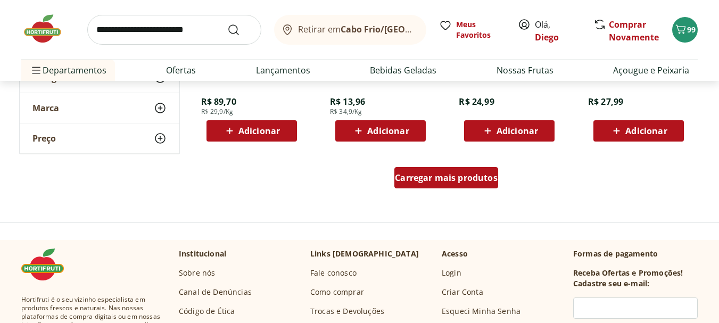
click at [475, 187] on div "Carregar mais produtos" at bounding box center [446, 177] width 104 height 21
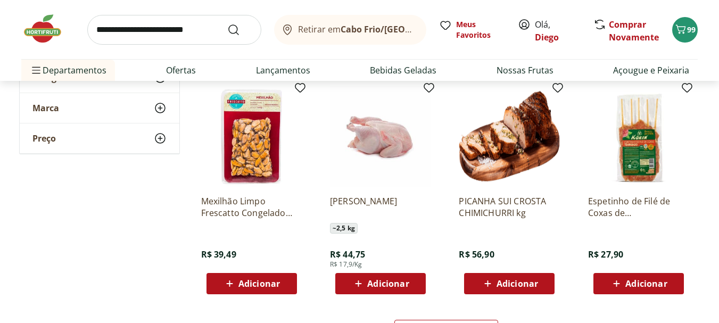
scroll to position [8990, 0]
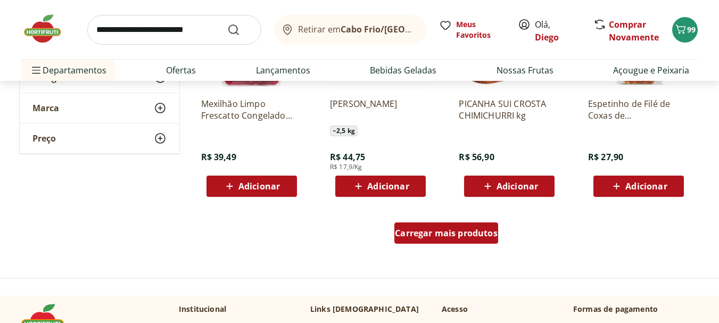
click at [453, 229] on span "Carregar mais produtos" at bounding box center [446, 233] width 103 height 9
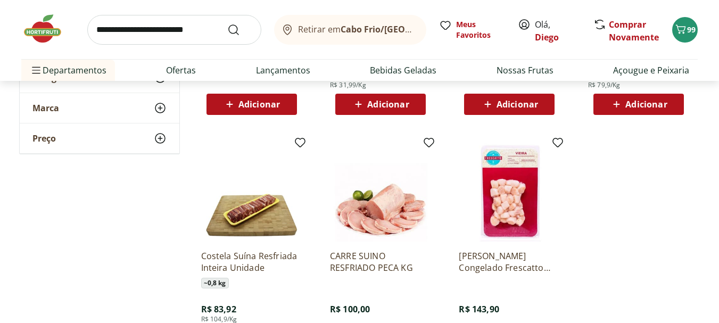
scroll to position [9310, 0]
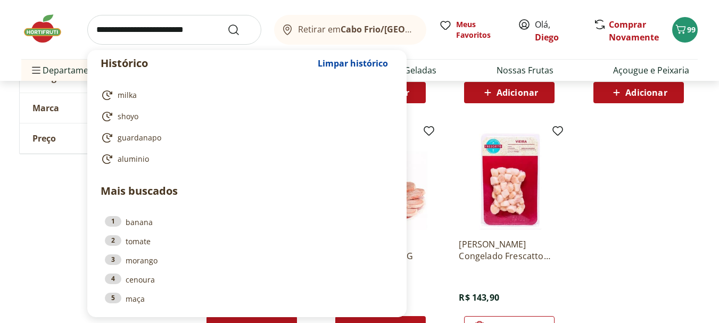
click at [185, 30] on input "search" at bounding box center [174, 30] width 174 height 30
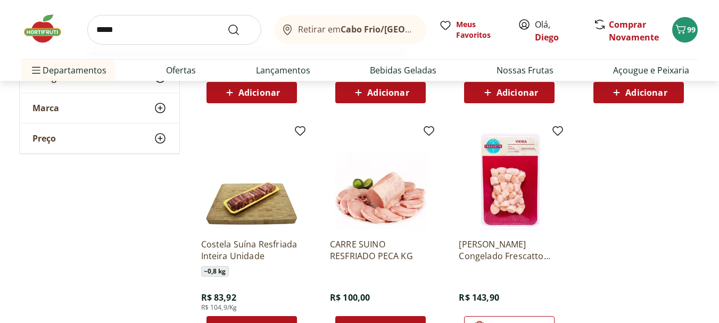
type input "*****"
click at [227, 23] on button "Submit Search" at bounding box center [240, 29] width 26 height 13
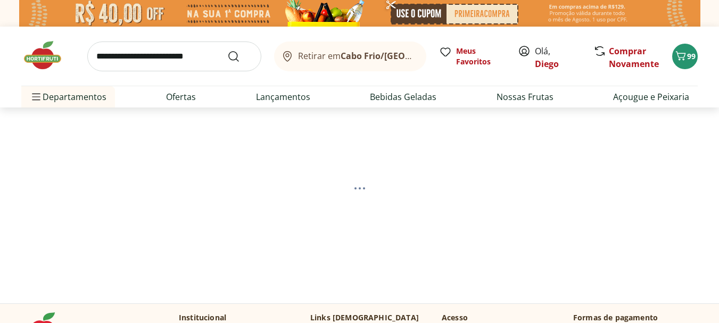
select select "**********"
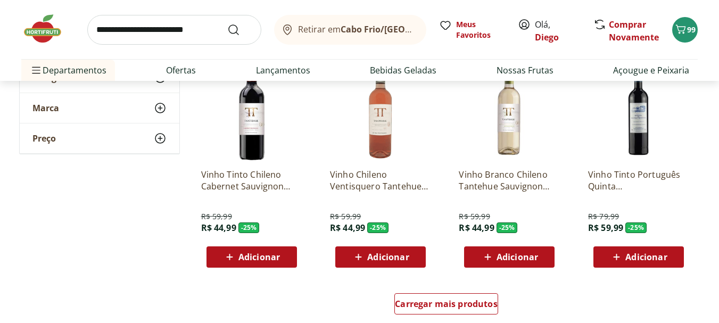
scroll to position [638, 0]
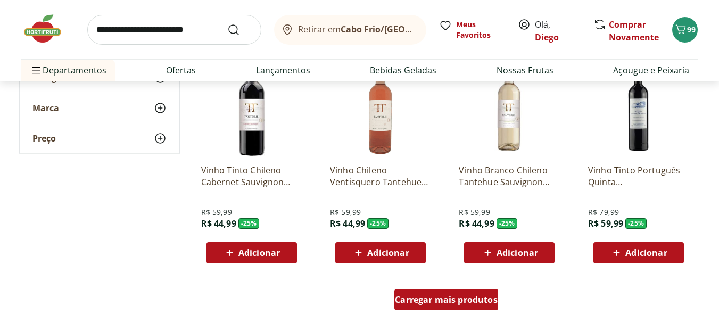
click at [471, 302] on span "Carregar mais produtos" at bounding box center [446, 299] width 103 height 9
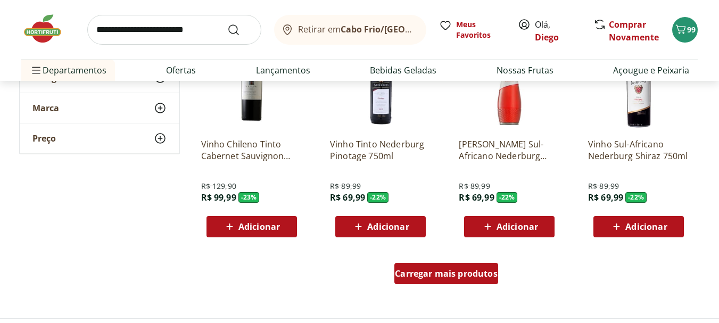
scroll to position [1383, 0]
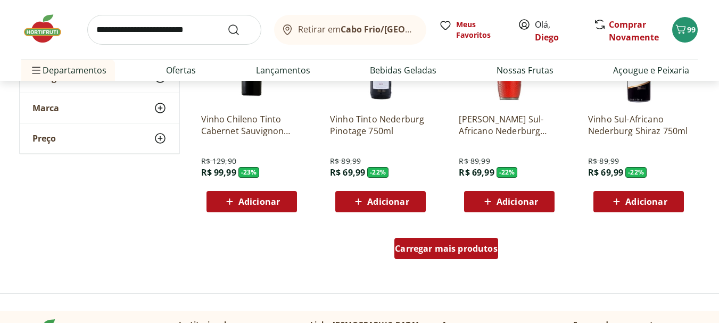
click at [437, 255] on div "Carregar mais produtos" at bounding box center [446, 248] width 104 height 21
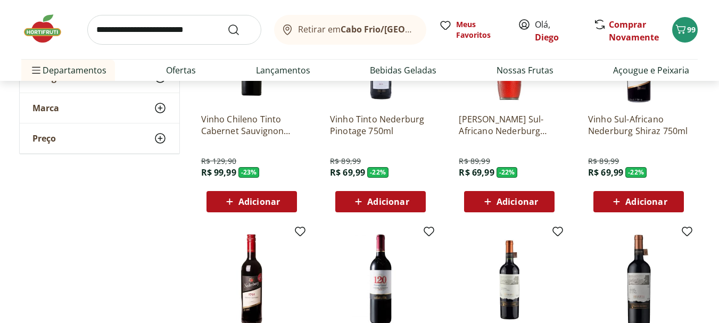
click at [653, 204] on span "Adicionar" at bounding box center [645, 201] width 41 height 9
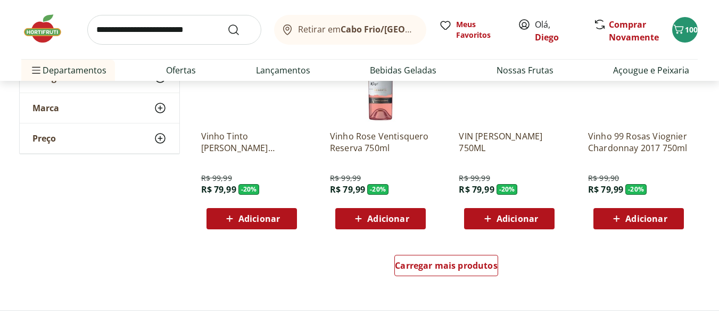
scroll to position [2075, 0]
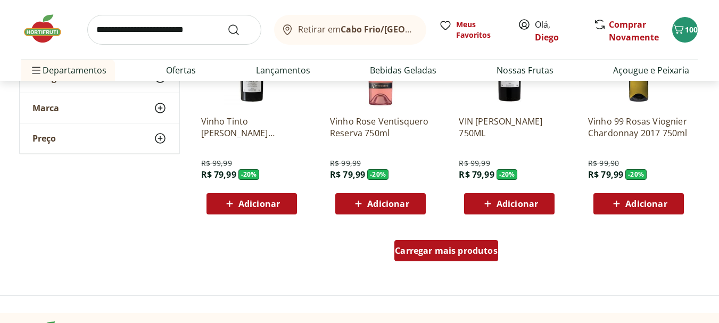
click at [437, 254] on span "Carregar mais produtos" at bounding box center [446, 250] width 103 height 9
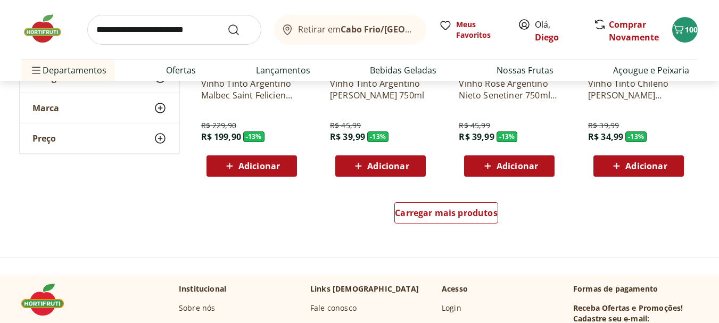
scroll to position [2819, 0]
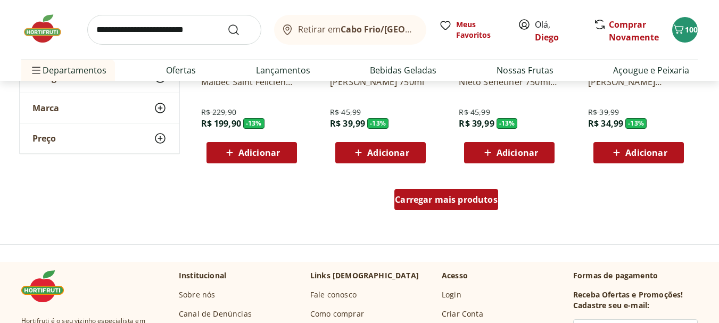
click at [438, 204] on span "Carregar mais produtos" at bounding box center [446, 199] width 103 height 9
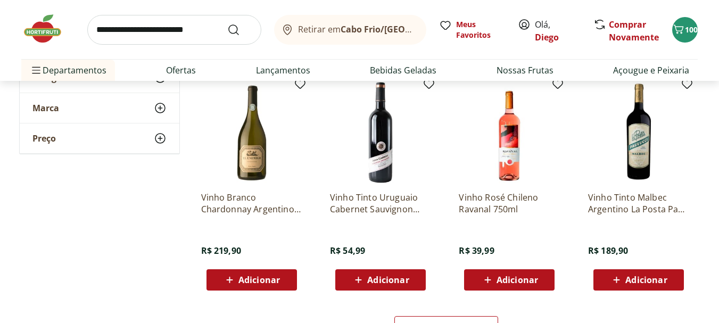
scroll to position [3405, 0]
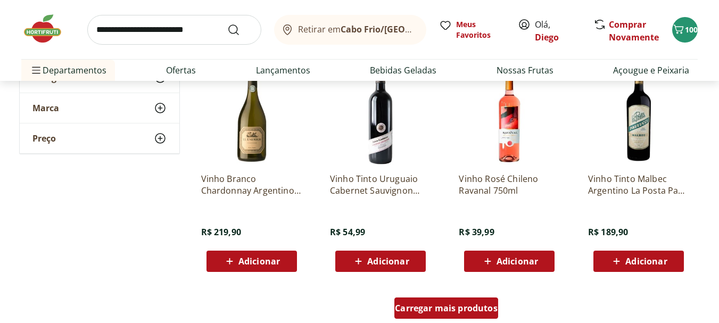
click at [465, 314] on div "Carregar mais produtos" at bounding box center [446, 307] width 104 height 21
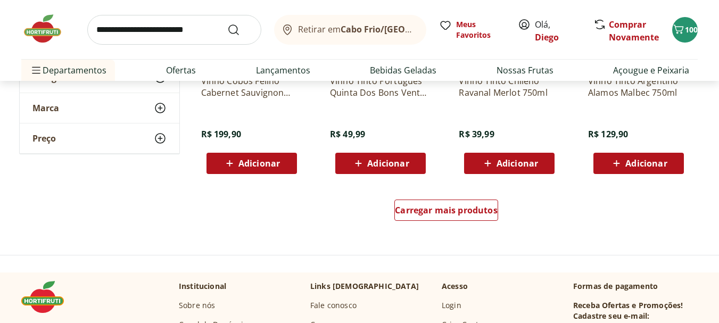
scroll to position [4203, 0]
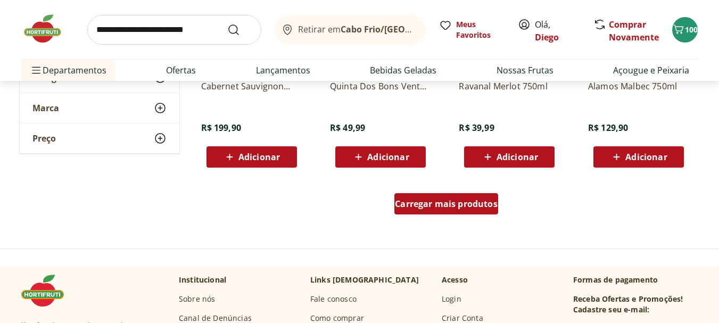
click at [478, 208] on span "Carregar mais produtos" at bounding box center [446, 203] width 103 height 9
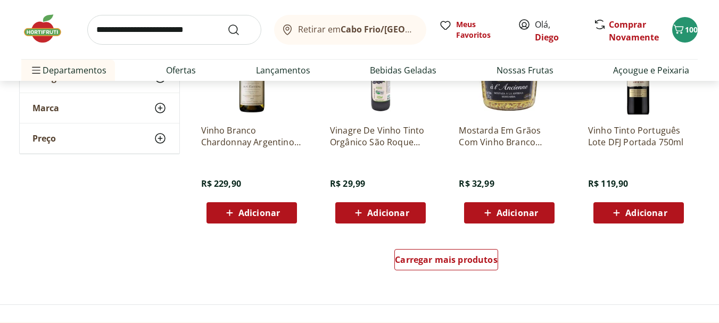
scroll to position [4841, 0]
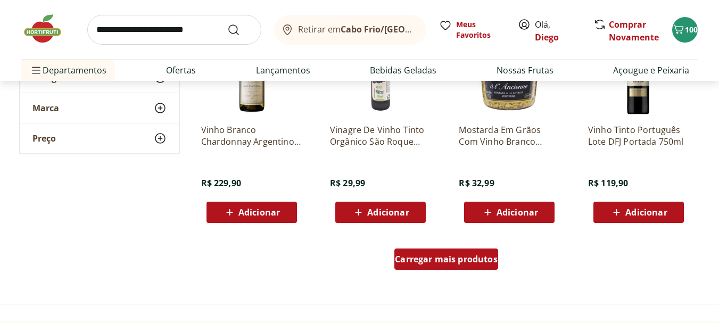
click at [420, 259] on span "Carregar mais produtos" at bounding box center [446, 259] width 103 height 9
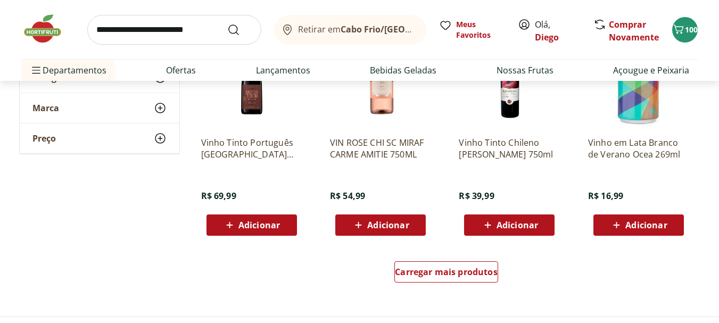
scroll to position [5586, 0]
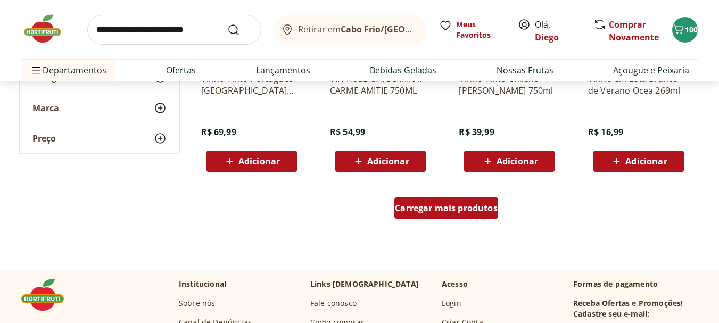
click at [448, 215] on div "Carregar mais produtos" at bounding box center [446, 207] width 104 height 21
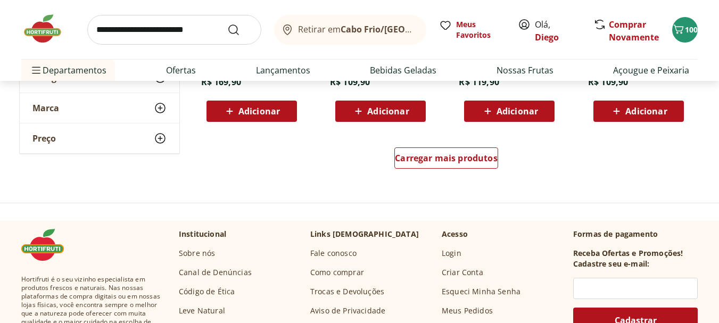
scroll to position [6331, 0]
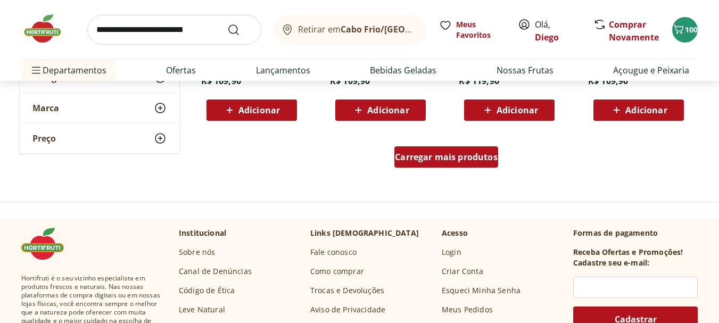
click at [413, 153] on span "Carregar mais produtos" at bounding box center [446, 157] width 103 height 9
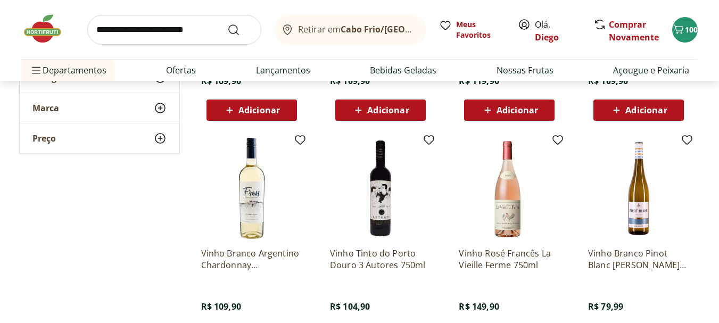
click at [180, 33] on input "search" at bounding box center [174, 30] width 174 height 30
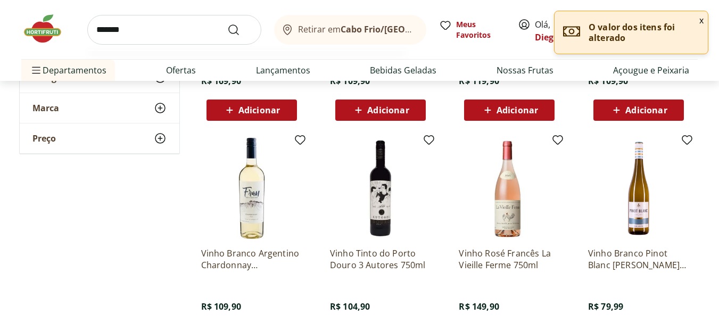
type input "*******"
click at [227, 23] on button "Submit Search" at bounding box center [240, 29] width 26 height 13
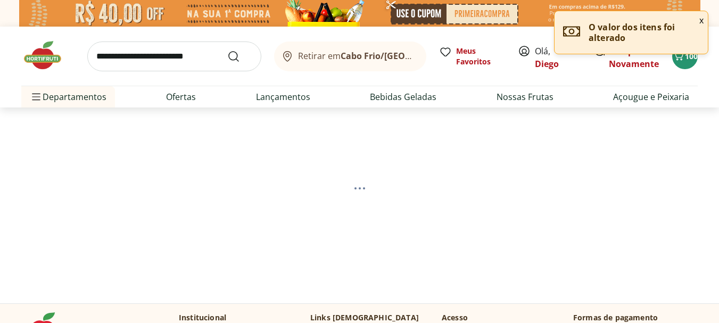
select select "**********"
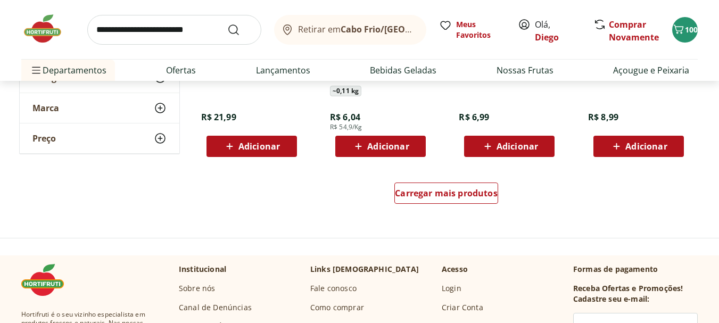
scroll to position [798, 0]
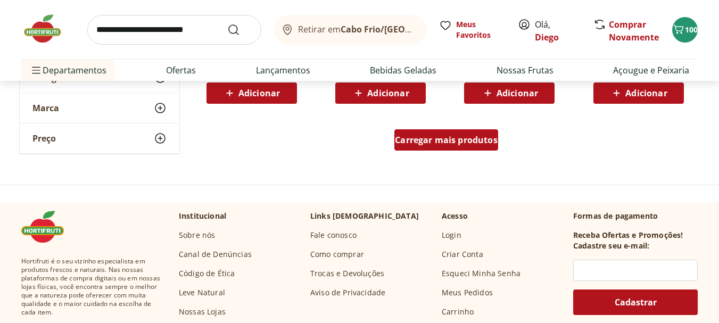
click at [467, 139] on span "Carregar mais produtos" at bounding box center [446, 140] width 103 height 9
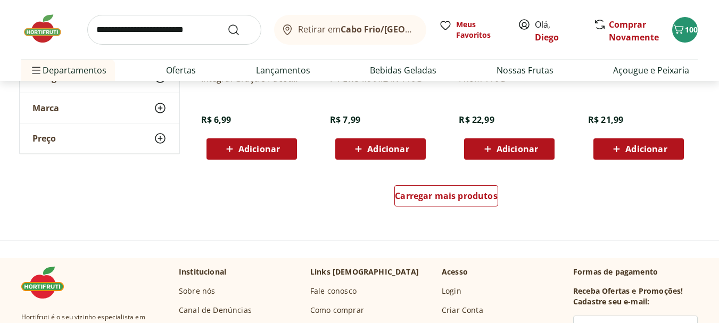
scroll to position [1436, 0]
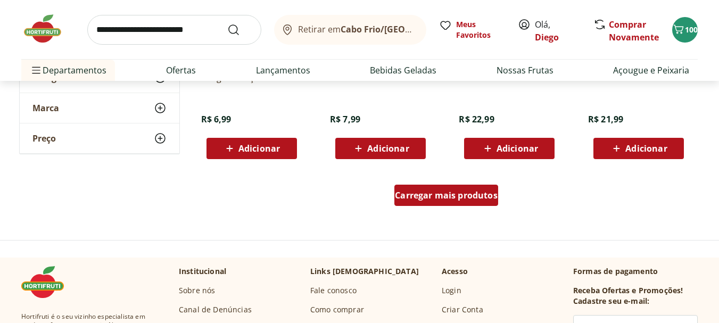
click at [456, 199] on span "Carregar mais produtos" at bounding box center [446, 195] width 103 height 9
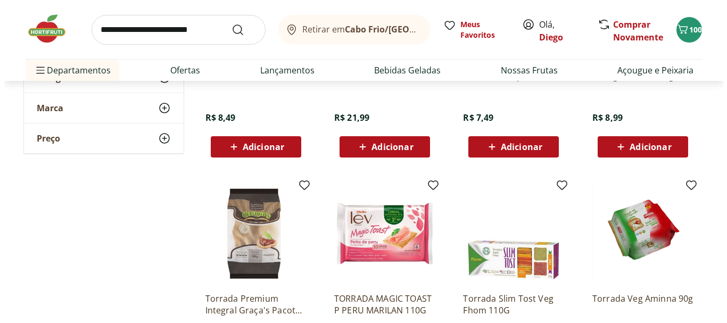
scroll to position [1064, 0]
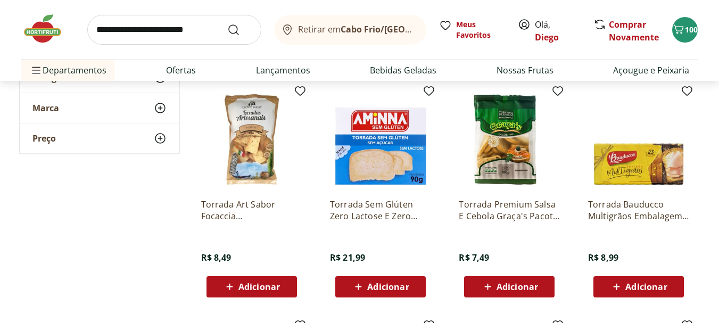
click at [508, 290] on span "Adicionar" at bounding box center [516, 286] width 41 height 9
click at [542, 288] on icon at bounding box center [539, 286] width 13 height 13
type input "*"
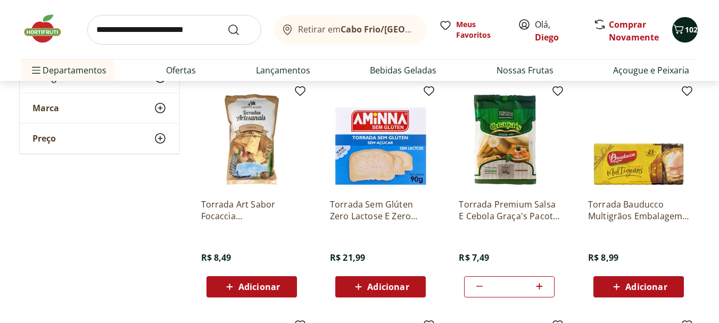
click at [685, 33] on span "102" at bounding box center [691, 29] width 13 height 10
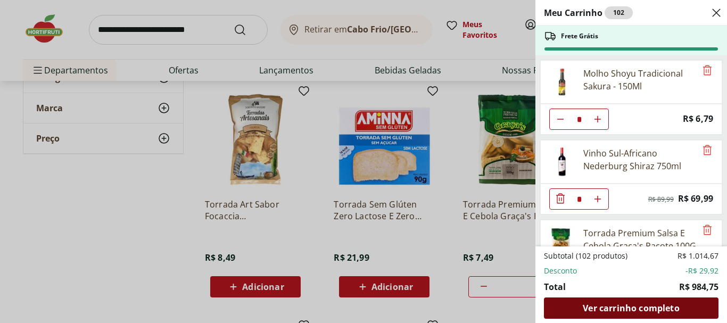
click at [654, 306] on span "Ver carrinho completo" at bounding box center [631, 308] width 96 height 9
